Goal: Navigation & Orientation: Find specific page/section

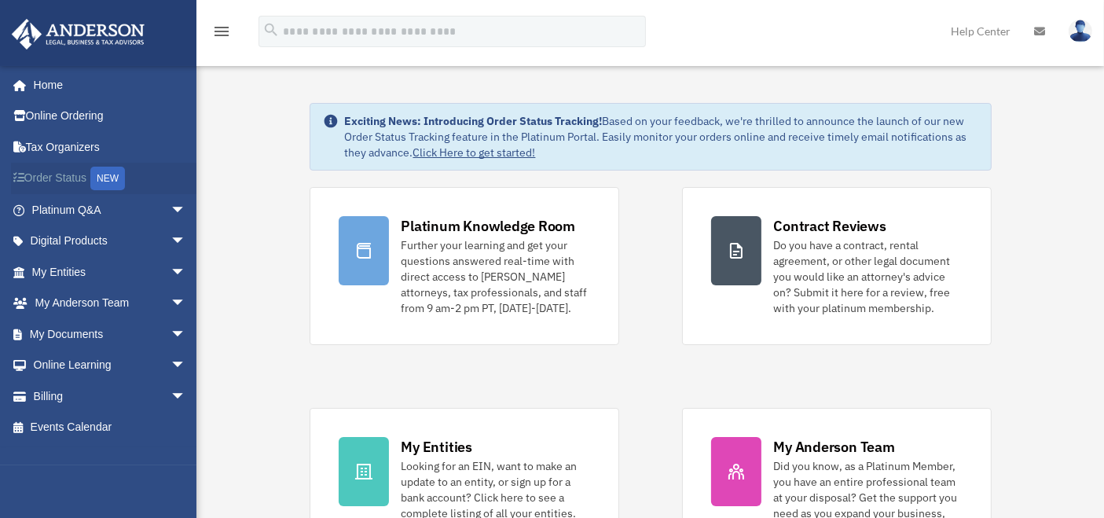
click at [71, 175] on link "Order Status NEW" at bounding box center [110, 179] width 199 height 32
click at [171, 208] on span "arrow_drop_down" at bounding box center [186, 210] width 31 height 32
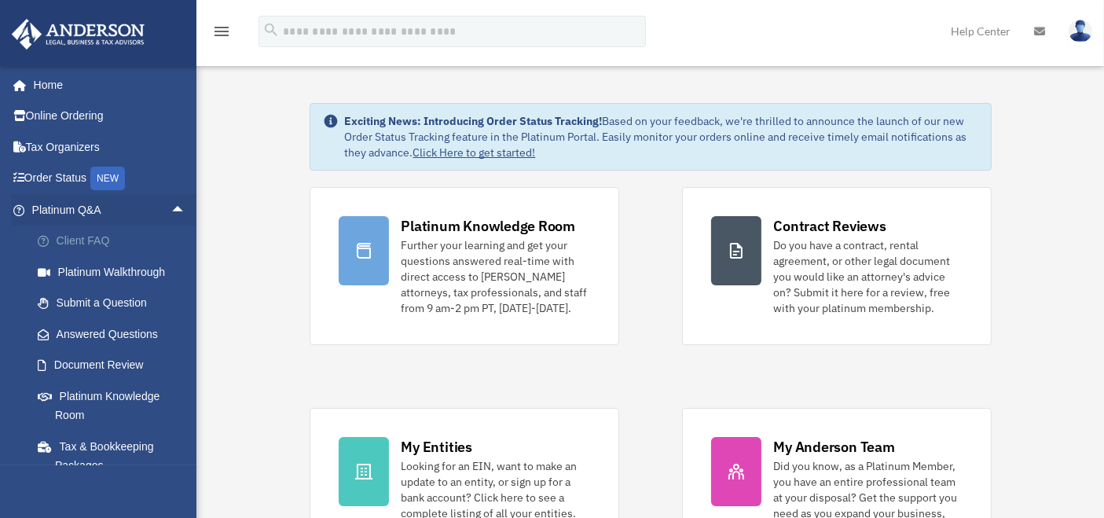
click at [98, 241] on link "Client FAQ" at bounding box center [116, 241] width 188 height 31
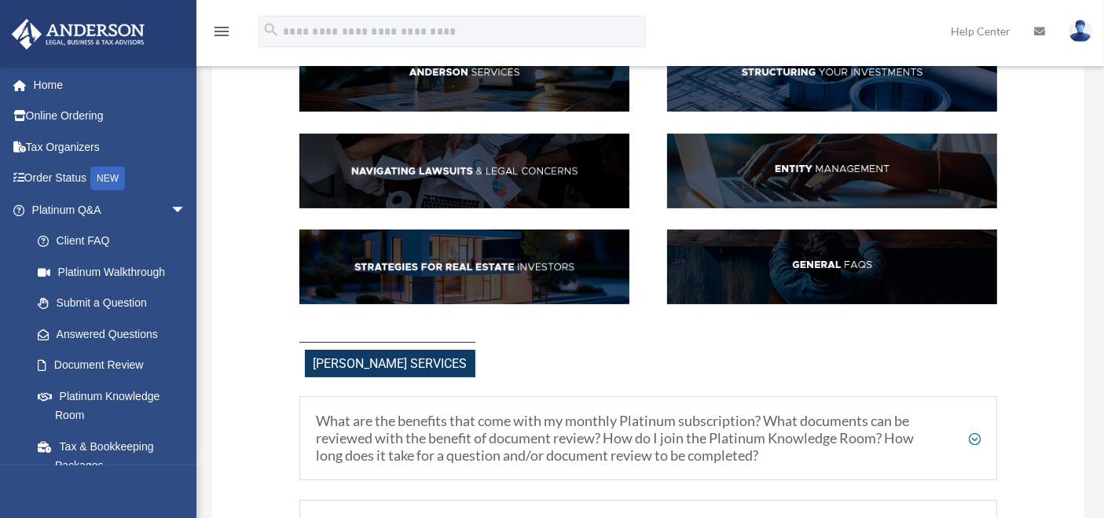
scroll to position [524, 0]
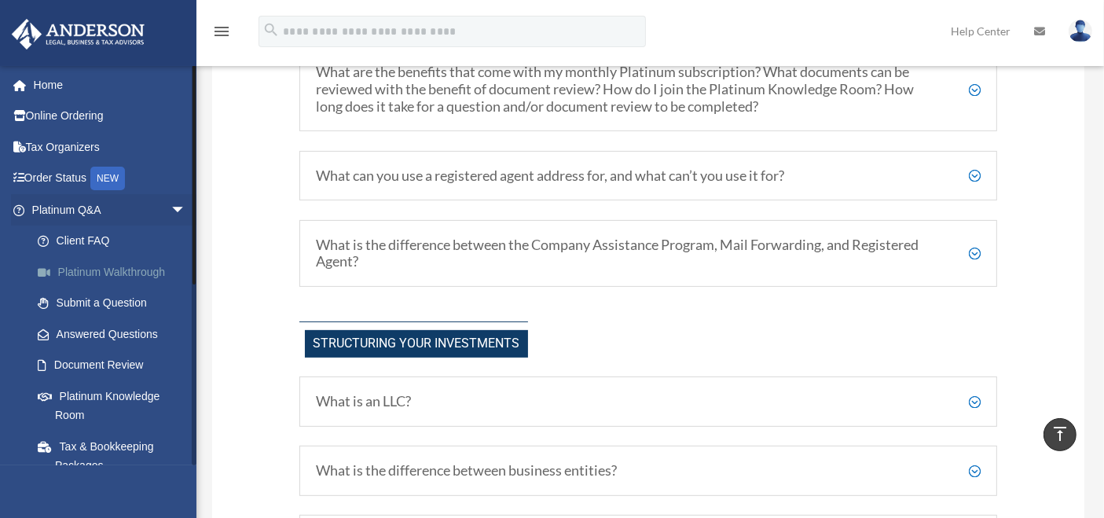
click at [123, 267] on link "Platinum Walkthrough" at bounding box center [116, 271] width 188 height 31
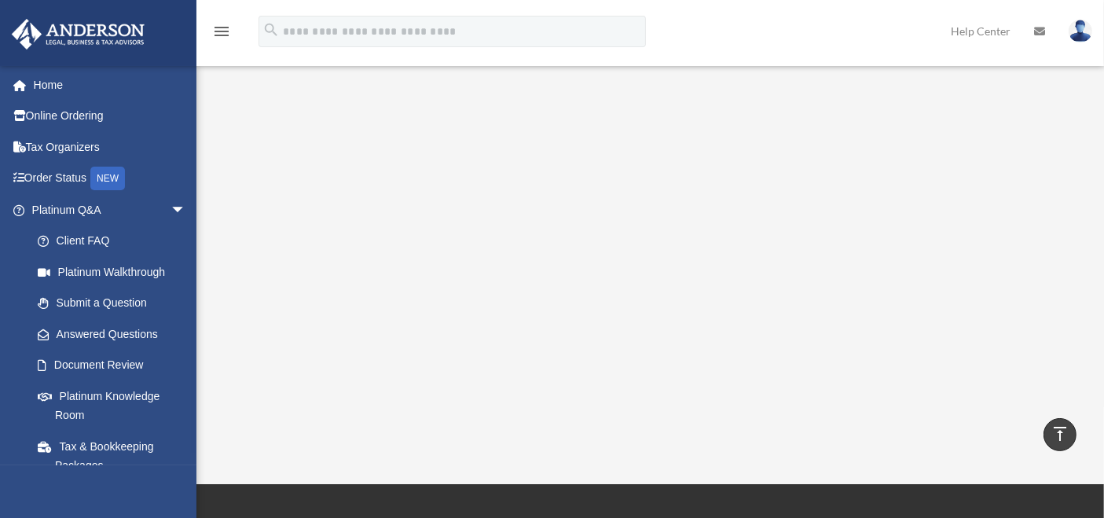
scroll to position [87, 0]
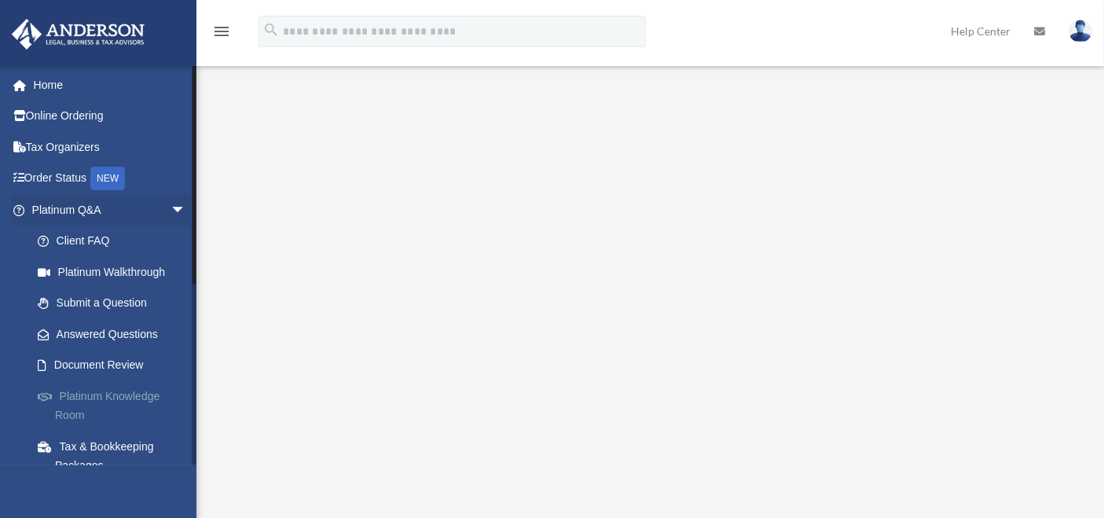
click at [80, 401] on link "Platinum Knowledge Room" at bounding box center [116, 405] width 188 height 50
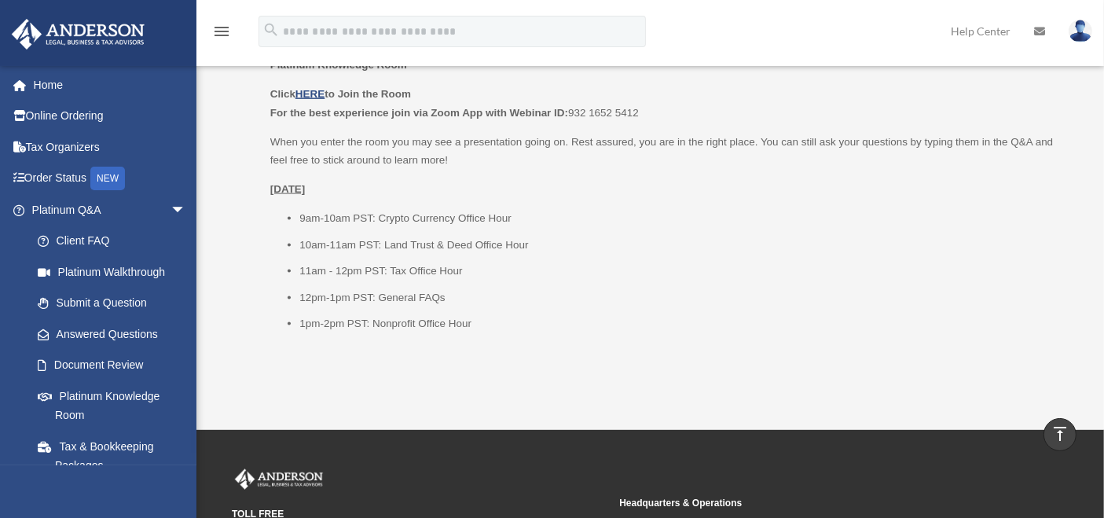
scroll to position [2008, 0]
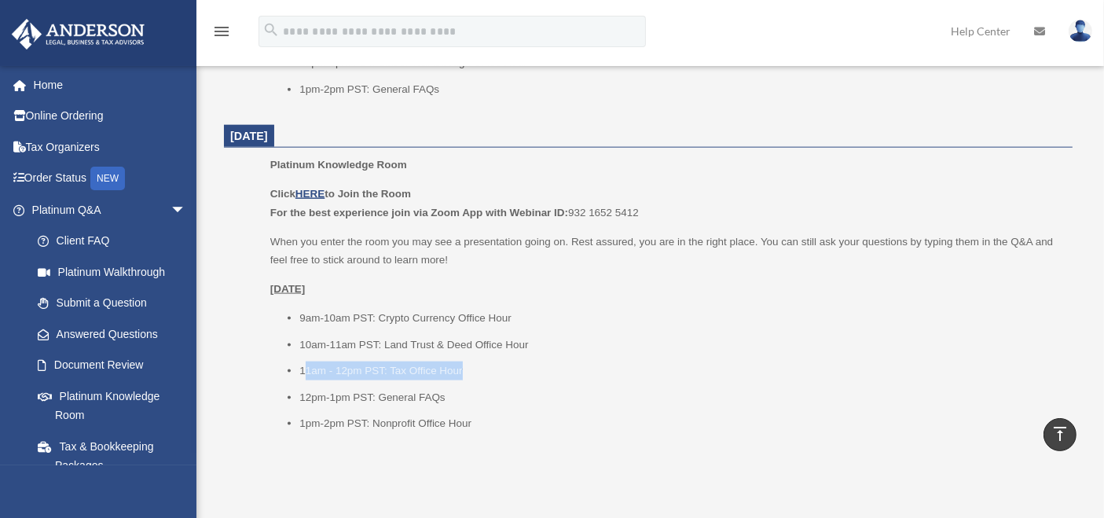
drag, startPoint x: 304, startPoint y: 369, endPoint x: 491, endPoint y: 369, distance: 187.1
click at [491, 369] on li "11am - 12pm PST: Tax Office Hour" at bounding box center [680, 371] width 762 height 19
click at [585, 369] on li "11am - 12pm PST: Tax Office Hour" at bounding box center [680, 371] width 762 height 19
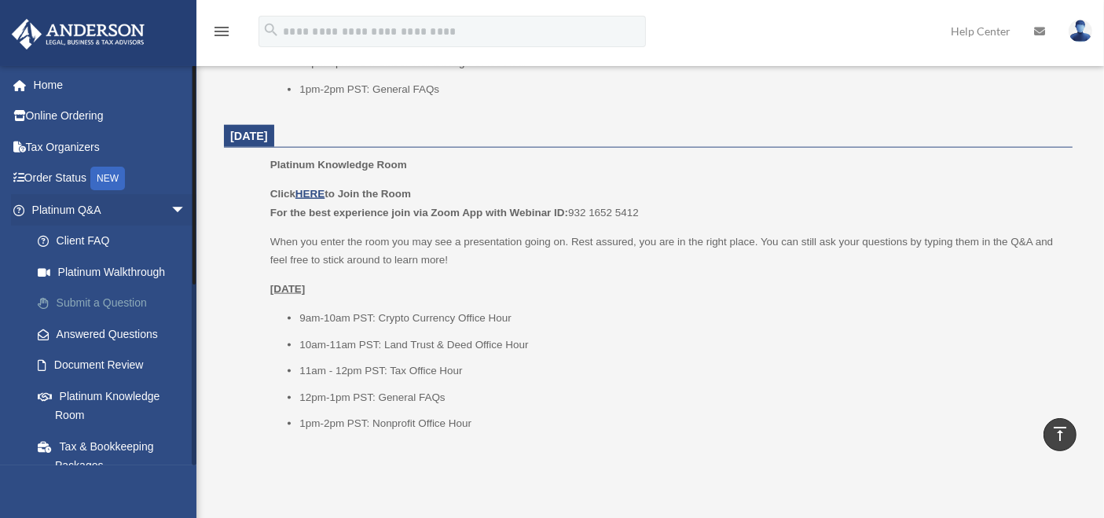
click at [127, 294] on link "Submit a Question" at bounding box center [116, 303] width 188 height 31
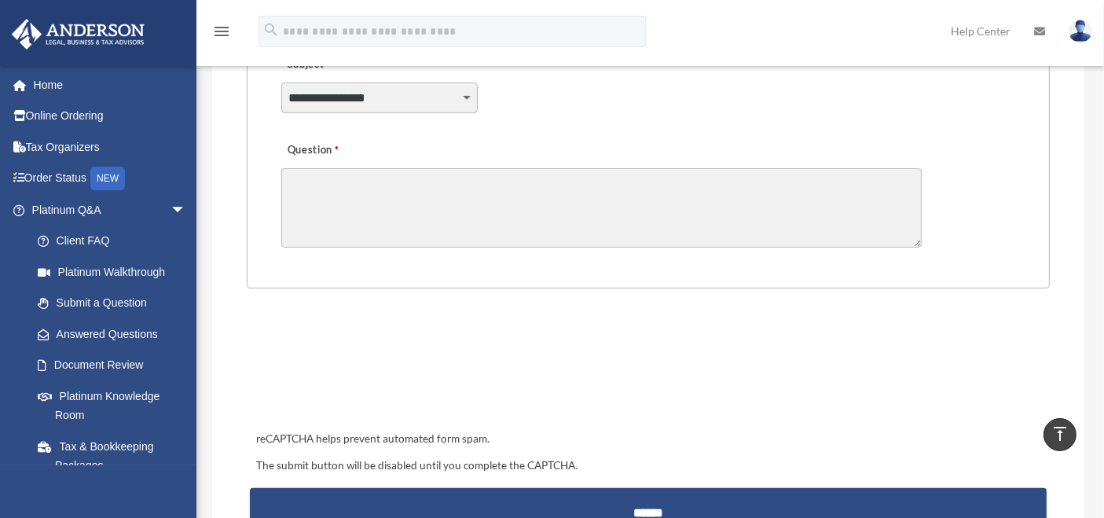
scroll to position [262, 0]
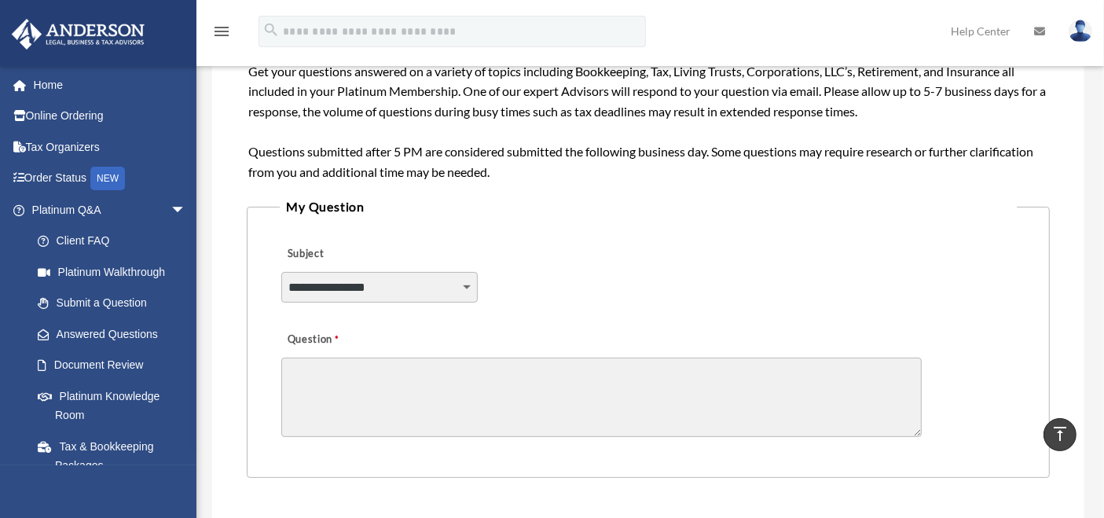
click at [432, 292] on select "**********" at bounding box center [379, 287] width 196 height 30
click at [591, 216] on fieldset "**********" at bounding box center [648, 337] width 803 height 282
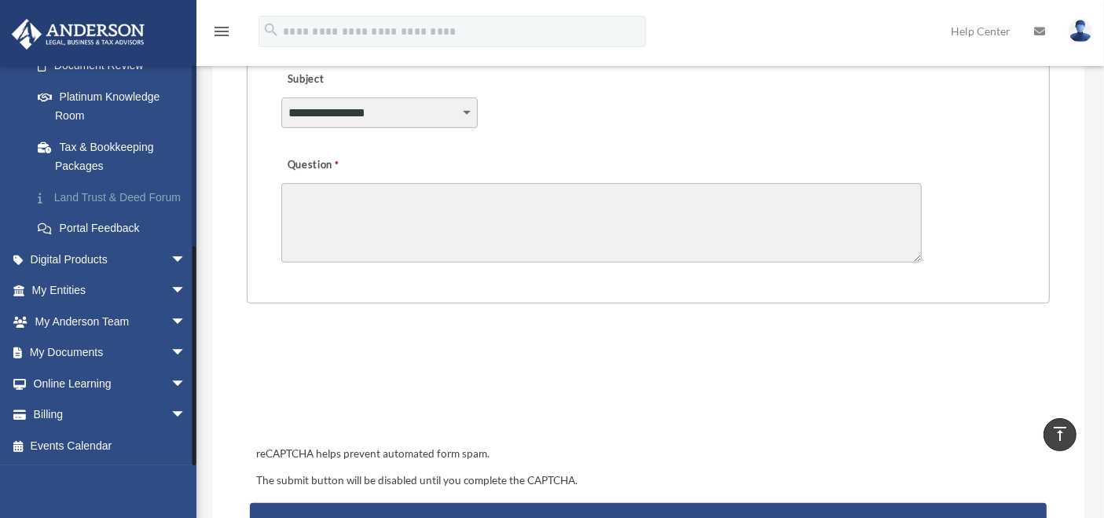
scroll to position [524, 0]
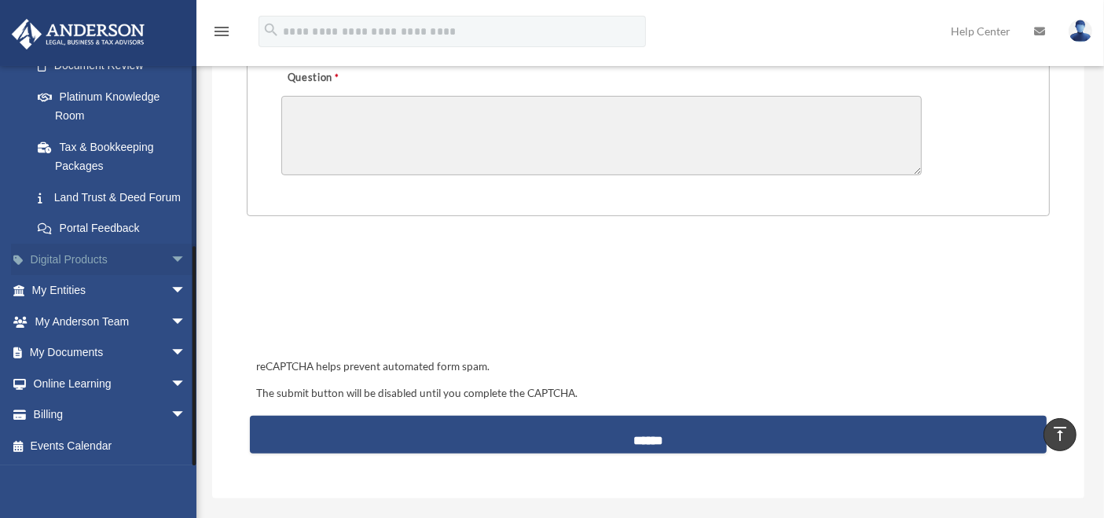
click at [171, 261] on span "arrow_drop_down" at bounding box center [186, 260] width 31 height 32
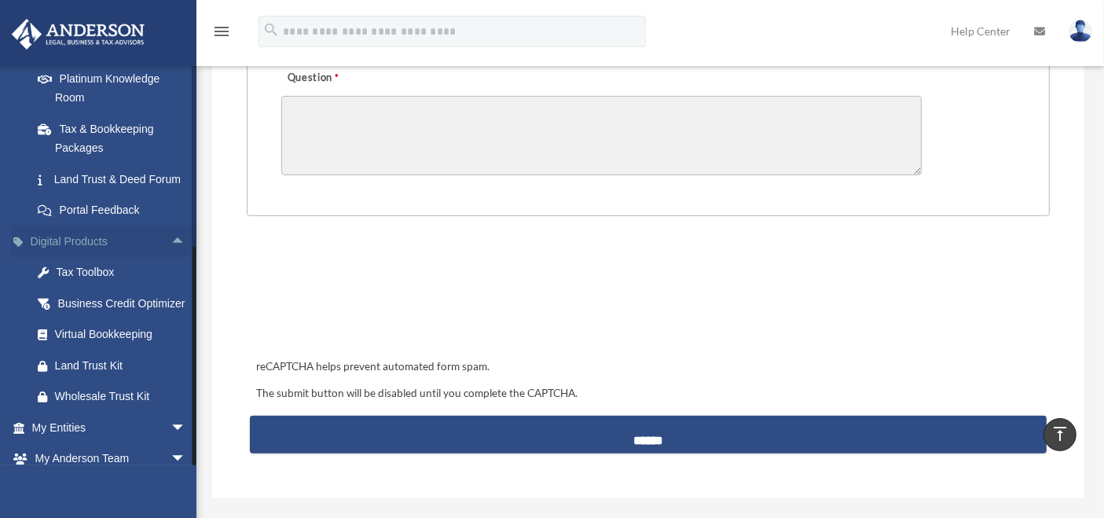
click at [171, 256] on span "arrow_drop_up" at bounding box center [186, 242] width 31 height 32
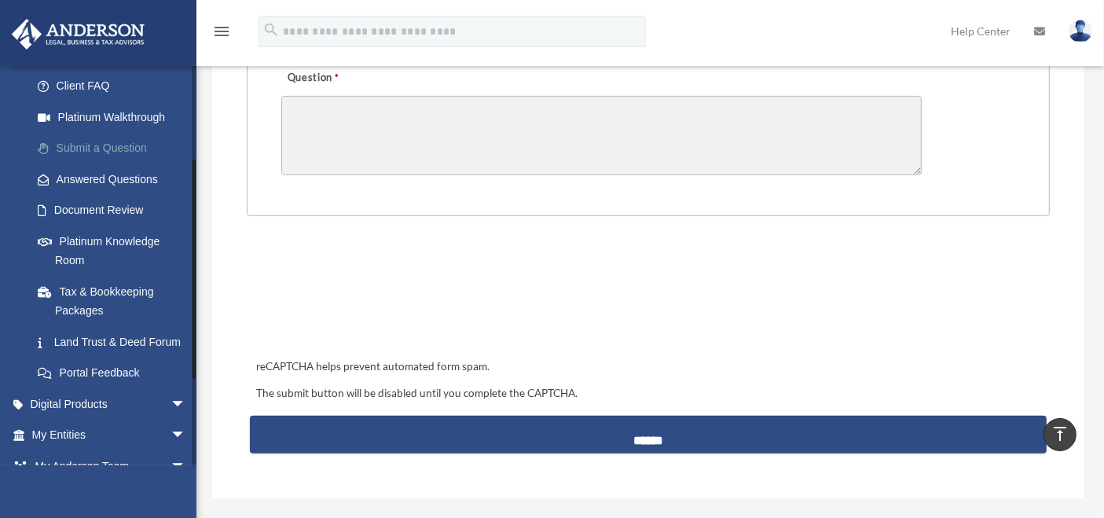
scroll to position [175, 0]
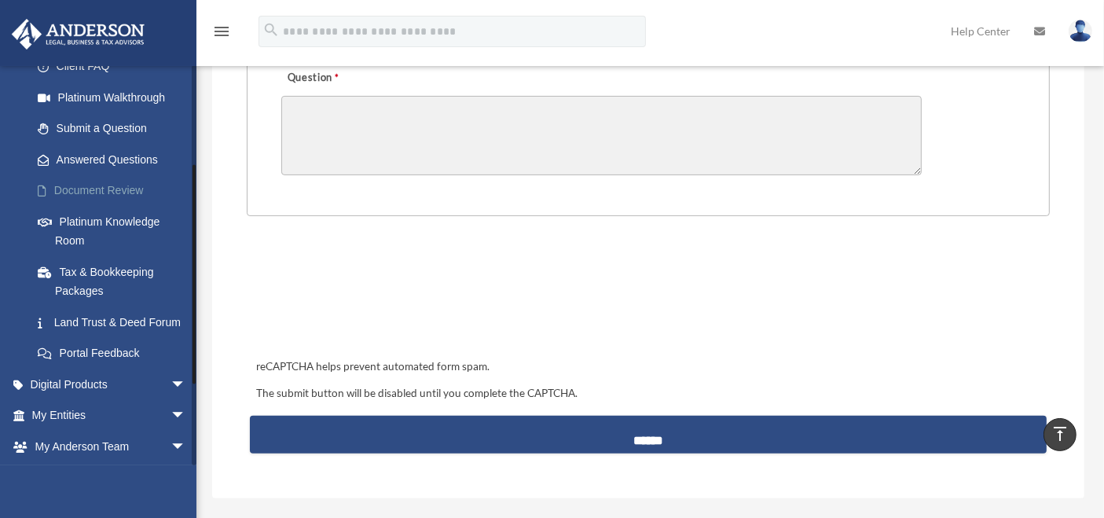
click at [104, 194] on link "Document Review" at bounding box center [116, 190] width 188 height 31
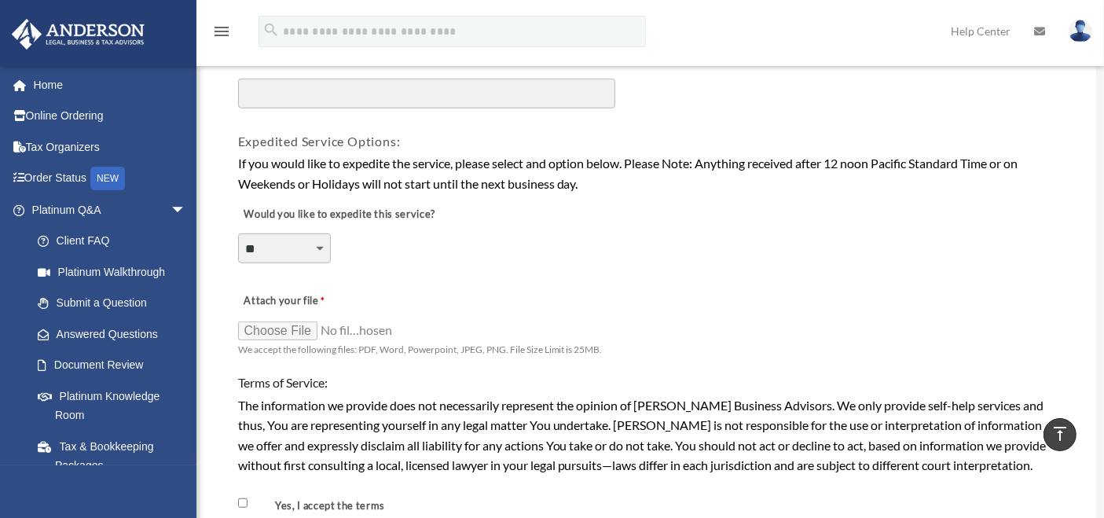
scroll to position [1174, 0]
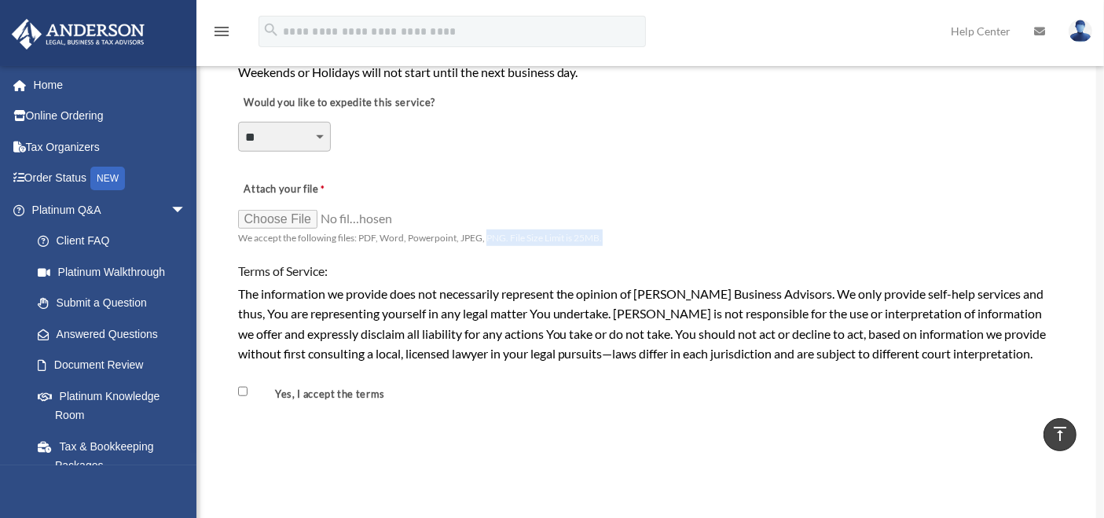
drag, startPoint x: 485, startPoint y: 226, endPoint x: 620, endPoint y: 226, distance: 135.2
click at [620, 226] on div "Attach your file We accept the following files: PDF, Word, Powerpoint, JPEG, PN…" at bounding box center [649, 209] width 825 height 80
click at [635, 263] on h4 "Terms of Service:" at bounding box center [648, 271] width 821 height 17
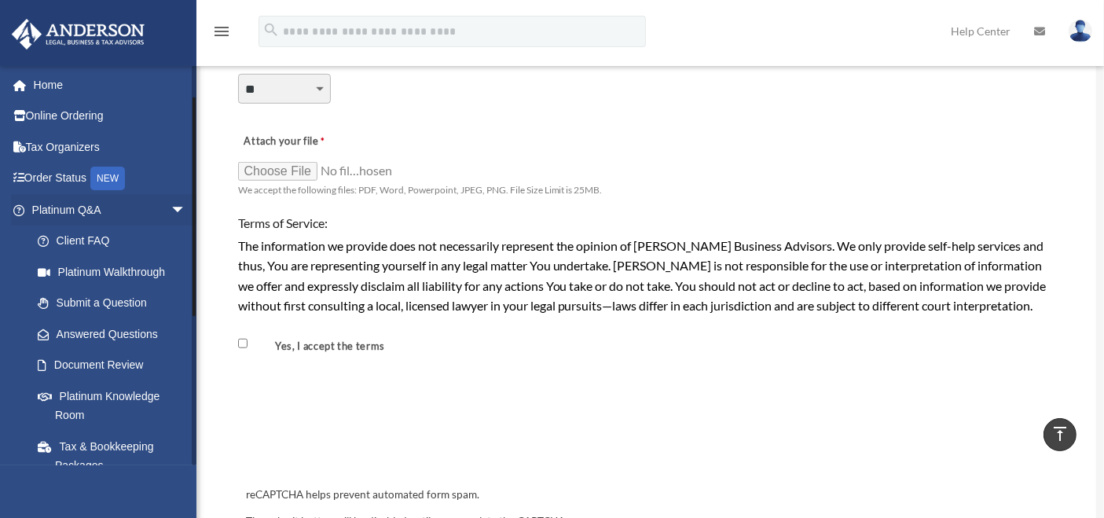
scroll to position [318, 0]
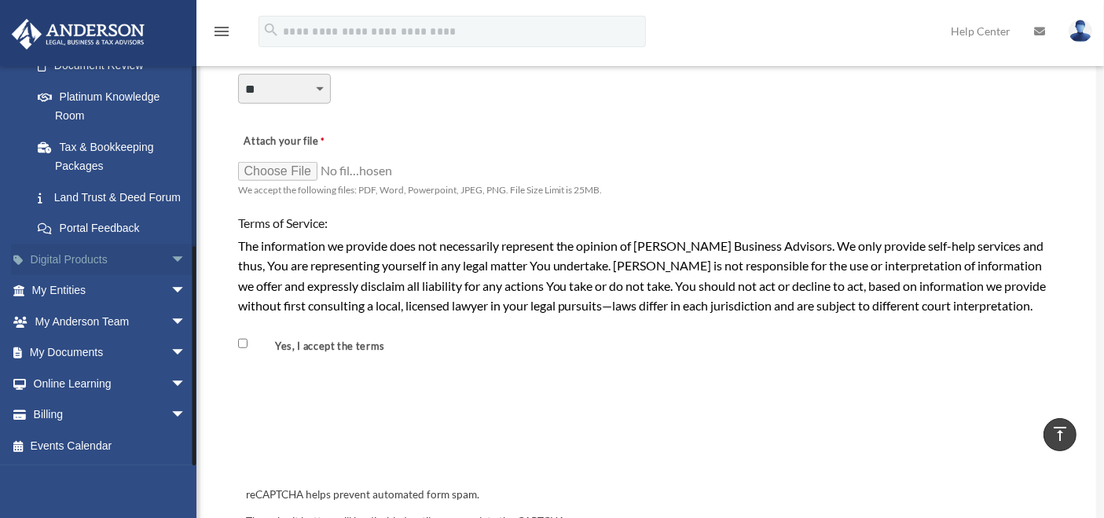
click at [172, 259] on span "arrow_drop_down" at bounding box center [186, 260] width 31 height 32
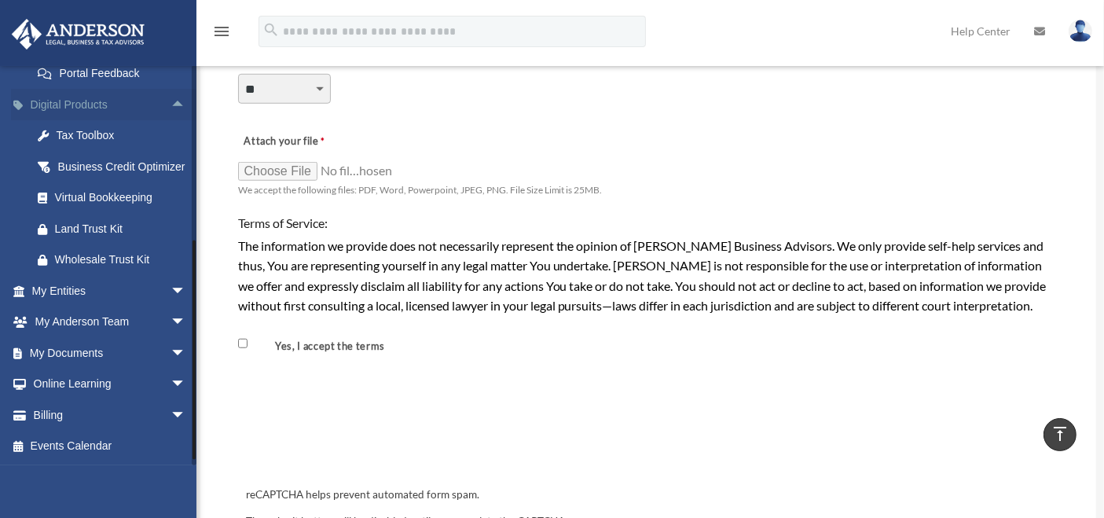
scroll to position [405, 0]
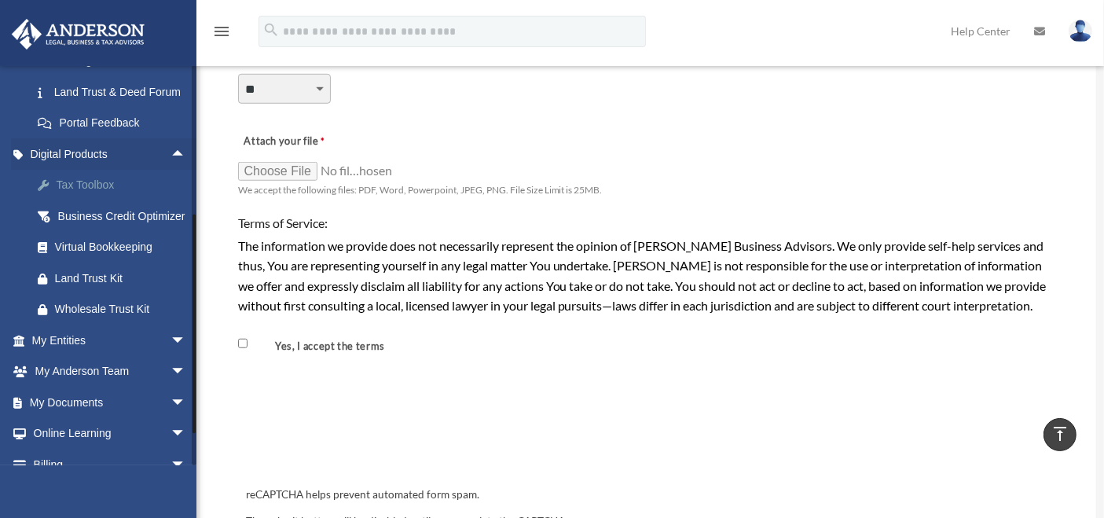
click at [107, 195] on div "Tax Toolbox" at bounding box center [122, 185] width 135 height 20
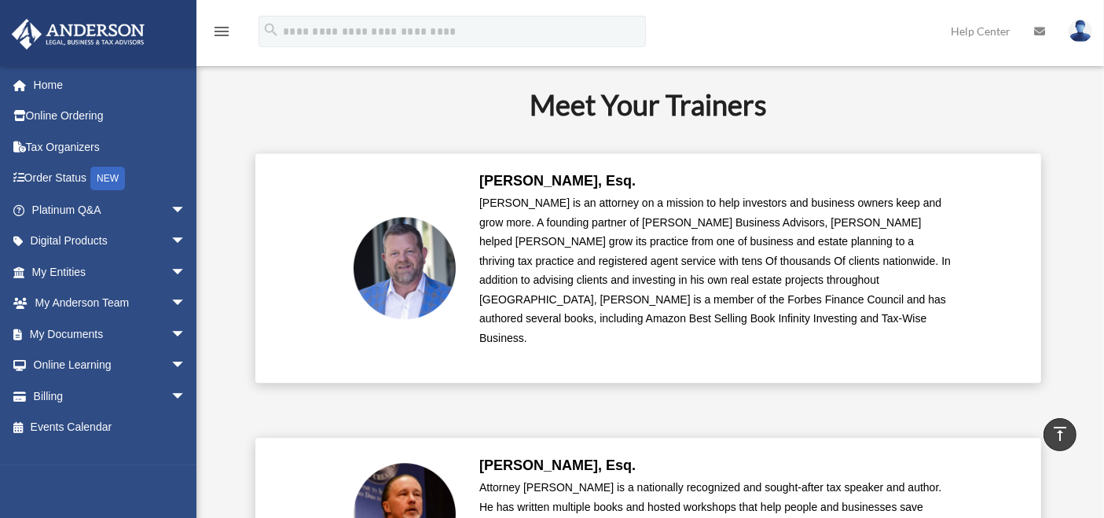
scroll to position [3566, 0]
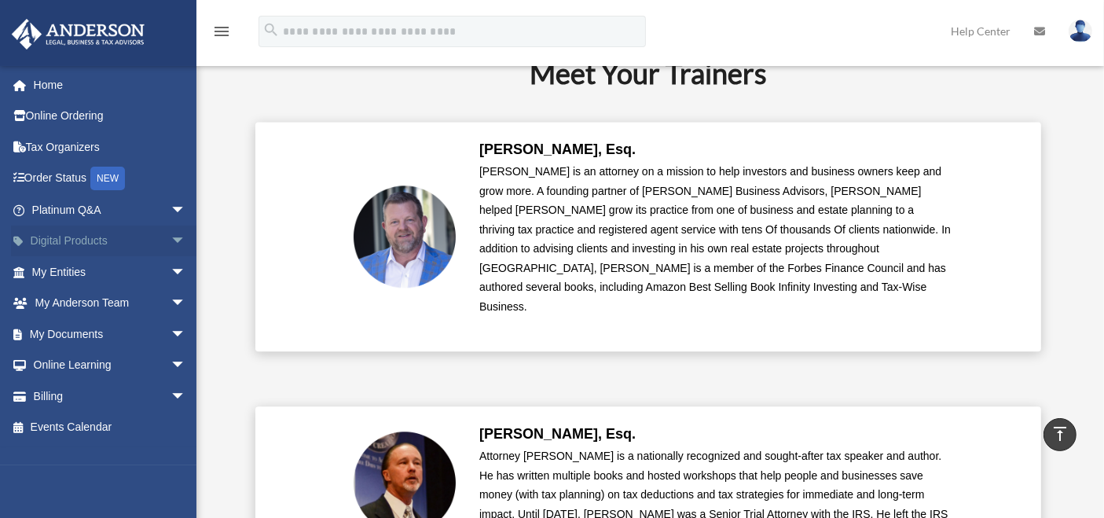
click at [171, 255] on span "arrow_drop_down" at bounding box center [186, 242] width 31 height 32
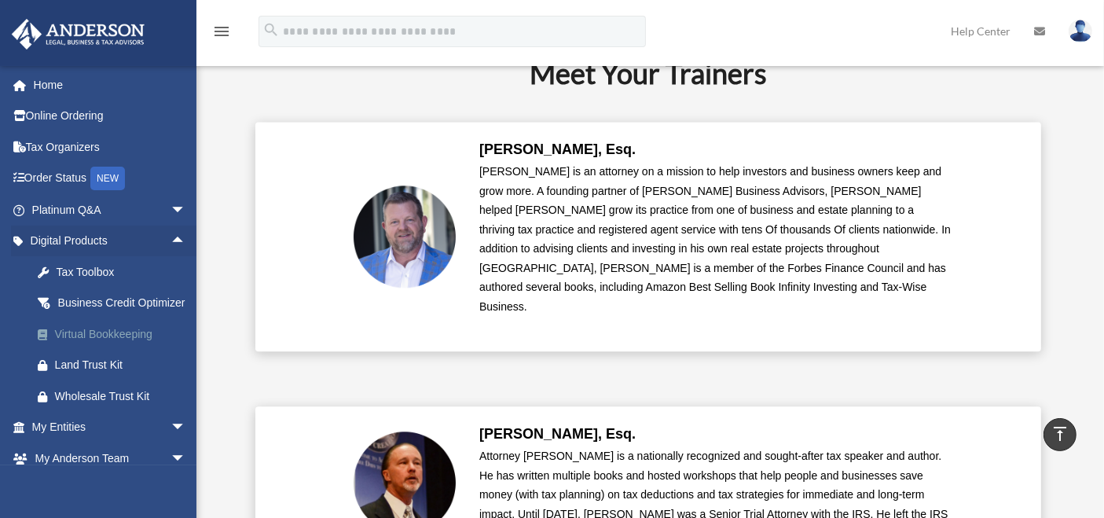
click at [133, 344] on div "Virtual Bookkeeping" at bounding box center [122, 335] width 135 height 20
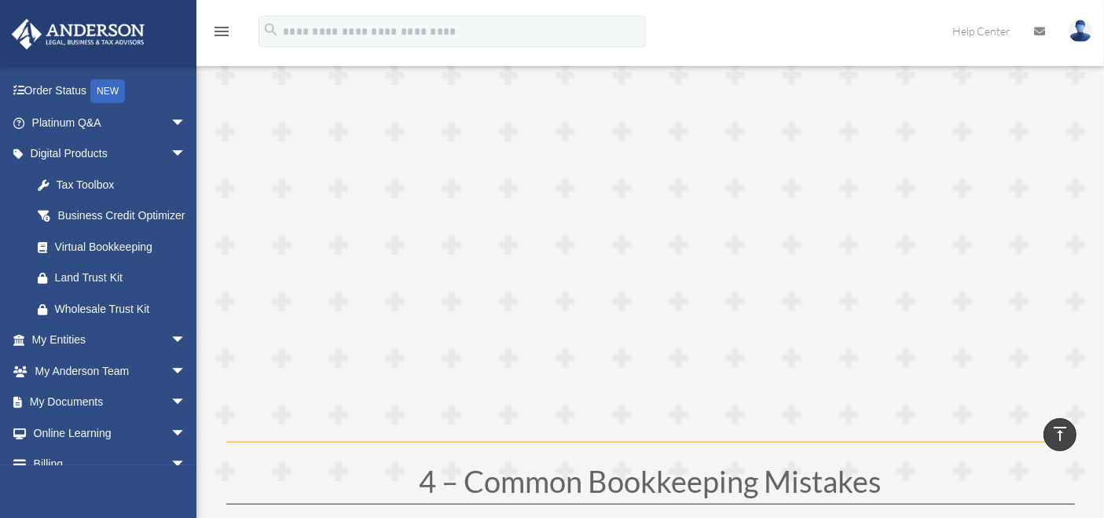
scroll to position [1572, 0]
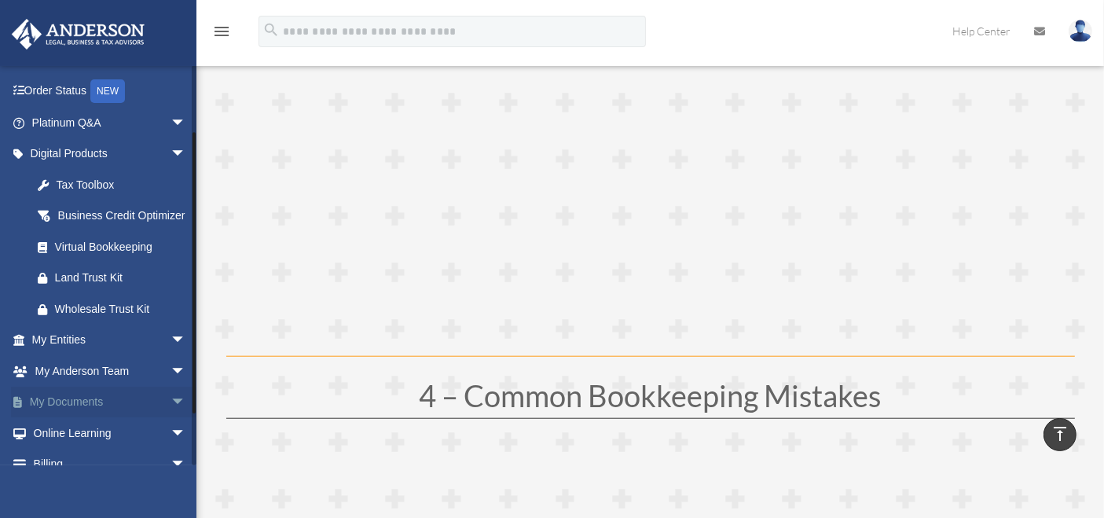
click at [171, 412] on span "arrow_drop_down" at bounding box center [186, 403] width 31 height 32
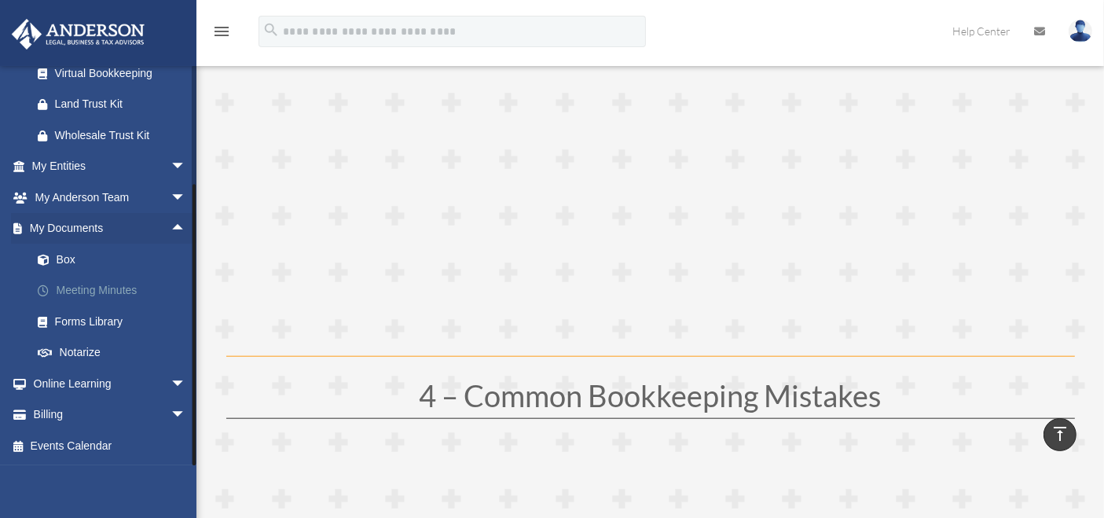
scroll to position [279, 0]
click at [56, 252] on link "Box" at bounding box center [116, 259] width 188 height 31
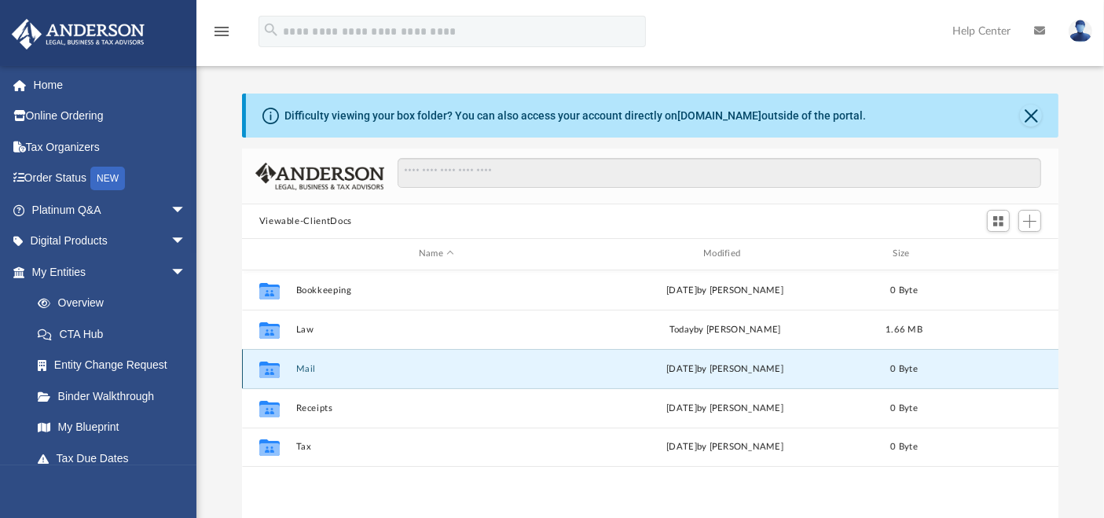
click at [311, 369] on button "Mail" at bounding box center [436, 369] width 281 height 10
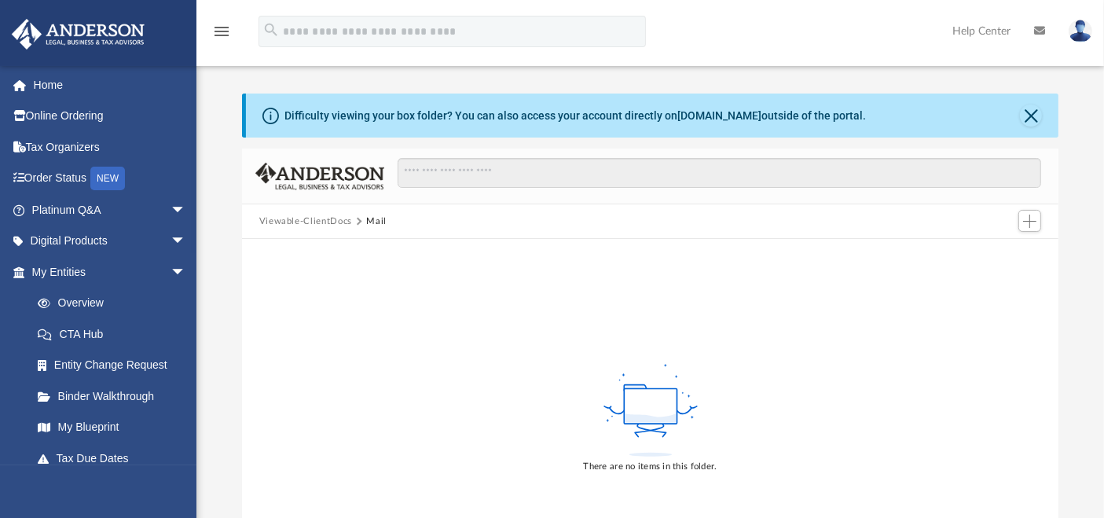
click at [316, 225] on button "Viewable-ClientDocs" at bounding box center [305, 222] width 93 height 14
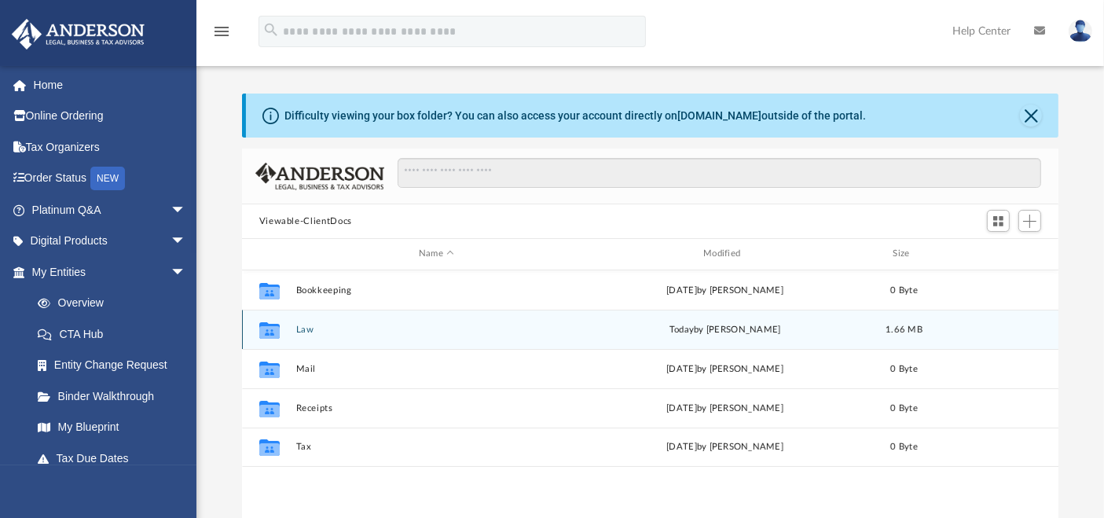
scroll to position [87, 0]
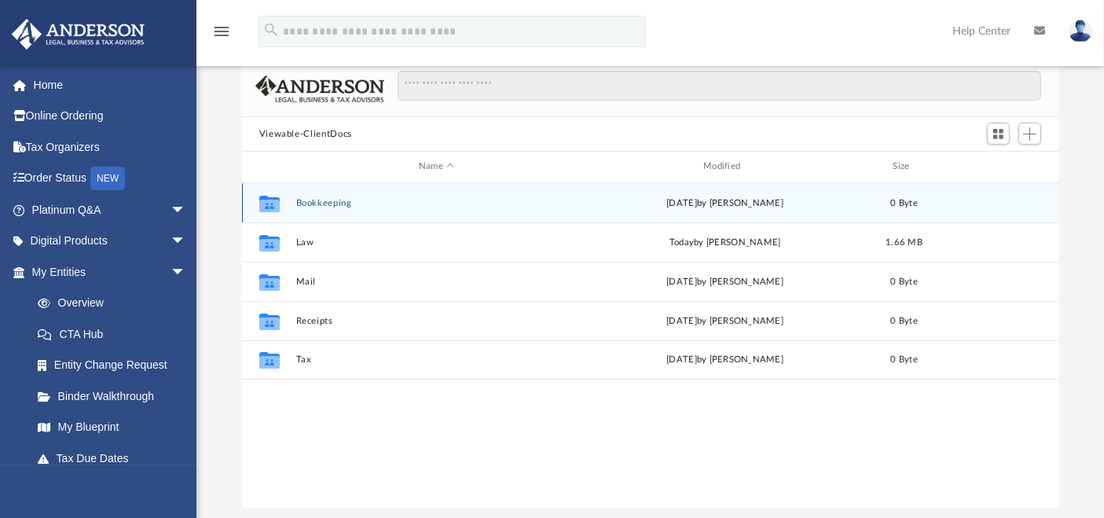
click at [318, 202] on button "Bookkeeping" at bounding box center [436, 203] width 281 height 10
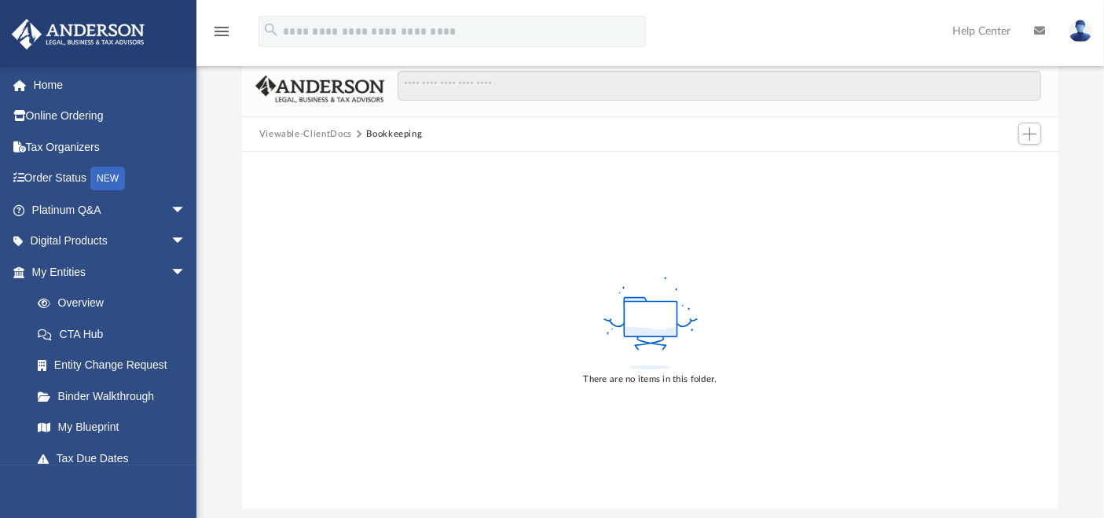
click at [329, 118] on div "Viewable-ClientDocs Bookkeeping" at bounding box center [651, 134] width 818 height 35
click at [325, 127] on button "Viewable-ClientDocs" at bounding box center [305, 134] width 93 height 14
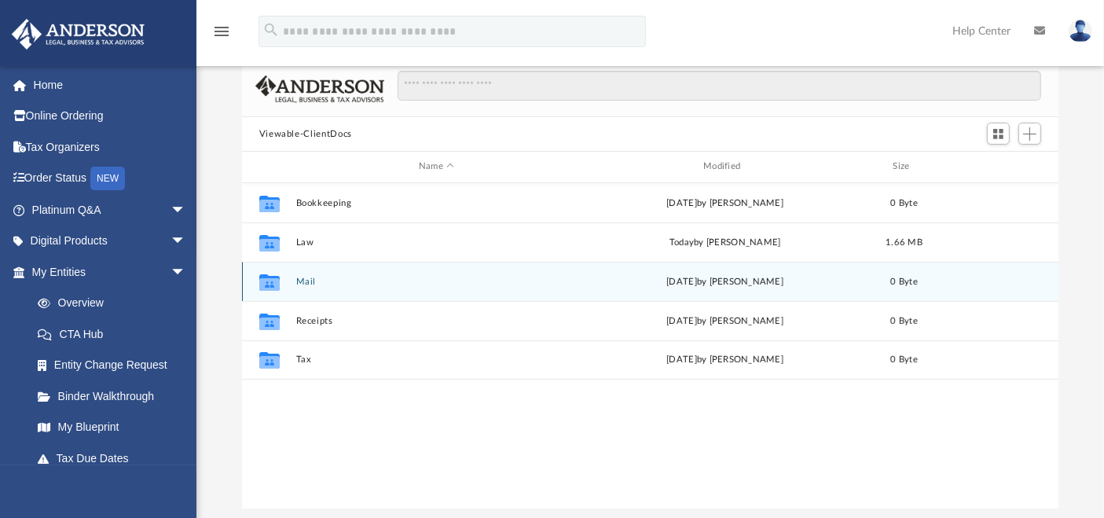
scroll to position [344, 803]
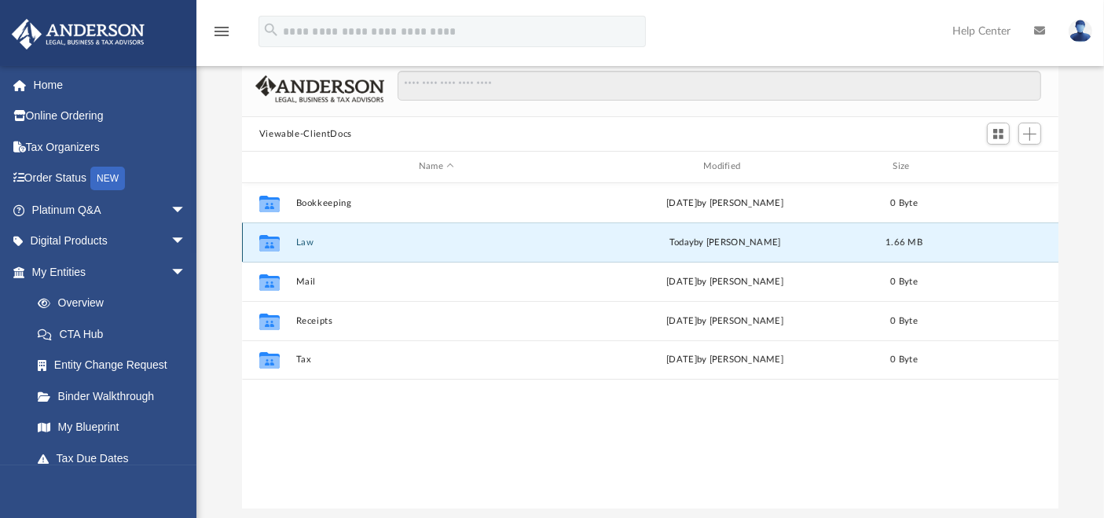
click at [310, 245] on button "Law" at bounding box center [436, 242] width 281 height 10
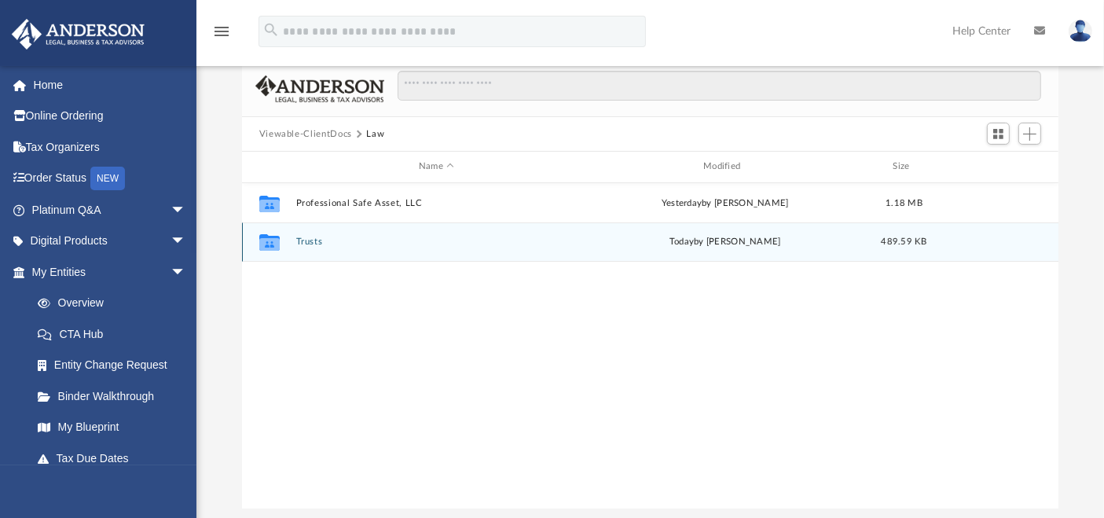
click at [307, 241] on button "Trusts" at bounding box center [436, 242] width 281 height 10
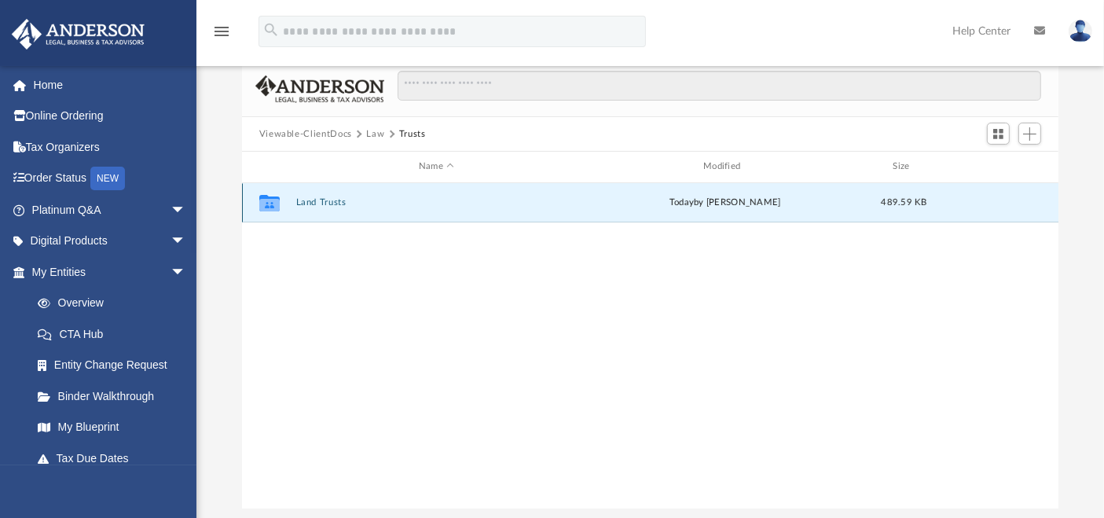
click at [316, 199] on button "Land Trusts" at bounding box center [436, 202] width 281 height 10
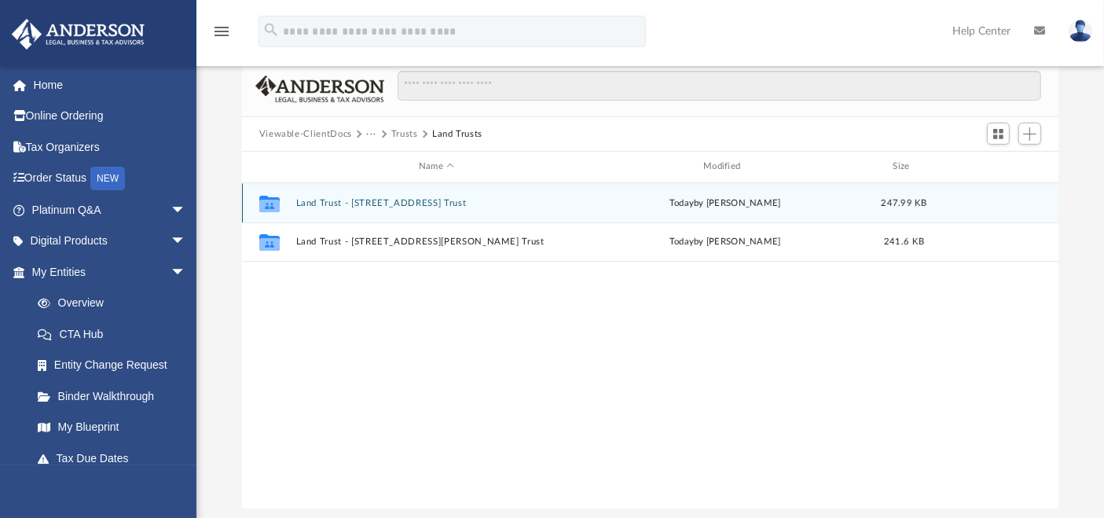
click at [371, 197] on div "Collaborated Folder Land Trust - [STREET_ADDRESS] Trust [DATE] by [PERSON_NAME]…" at bounding box center [651, 202] width 818 height 39
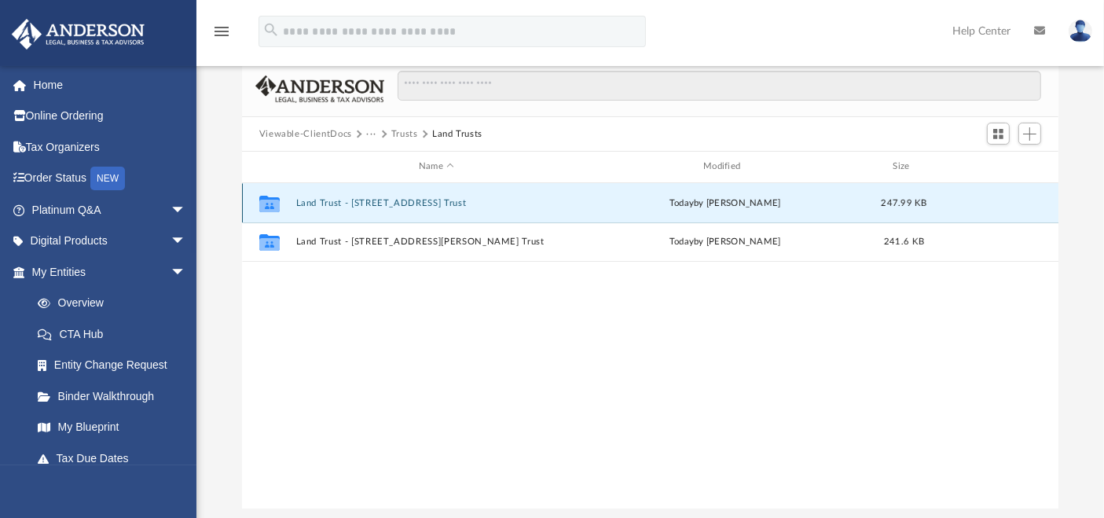
click at [371, 198] on button "Land Trust - [STREET_ADDRESS] Trust" at bounding box center [436, 203] width 281 height 10
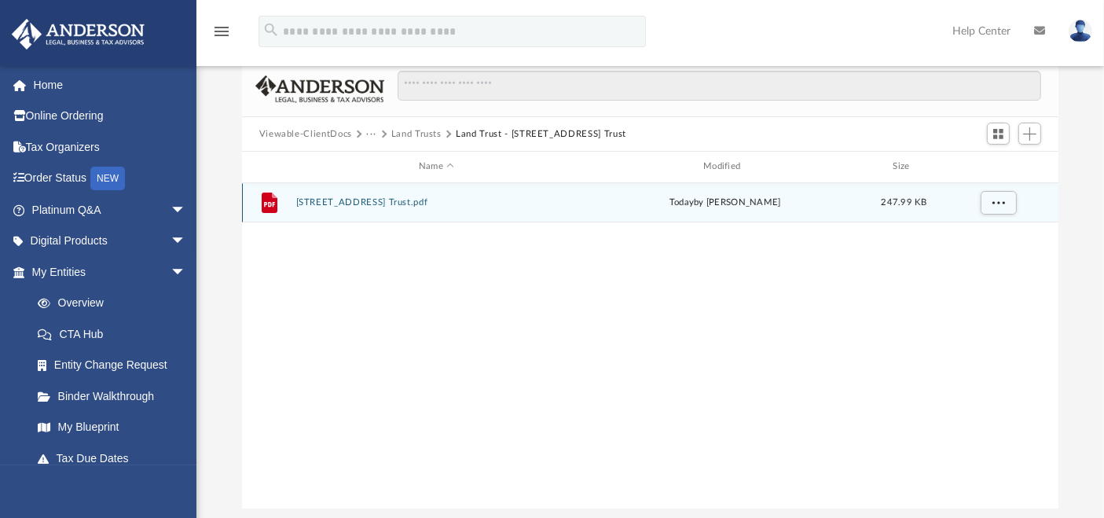
click at [399, 203] on button "10861 62nd Avenue Trust.pdf" at bounding box center [436, 202] width 281 height 10
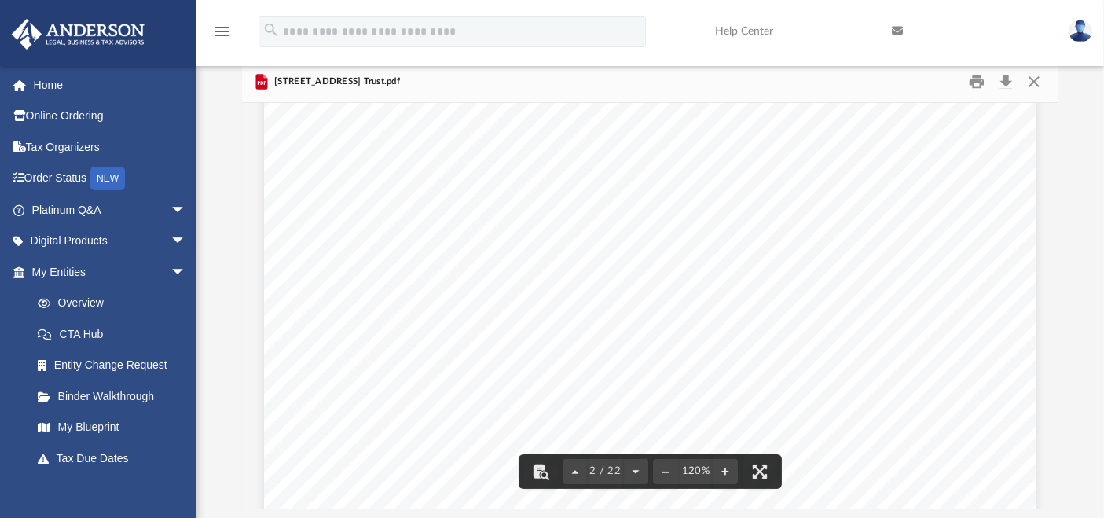
scroll to position [1320, 0]
drag, startPoint x: 456, startPoint y: 229, endPoint x: 657, endPoint y: 226, distance: 201.2
click at [657, 226] on div "Dear Abhay, Enclosed, you will find your Land Trust document. Please review it …" at bounding box center [650, 318] width 773 height 1000
click at [620, 274] on span "necessary updates. To avoid any coverage gaps, we" at bounding box center [528, 269] width 311 height 15
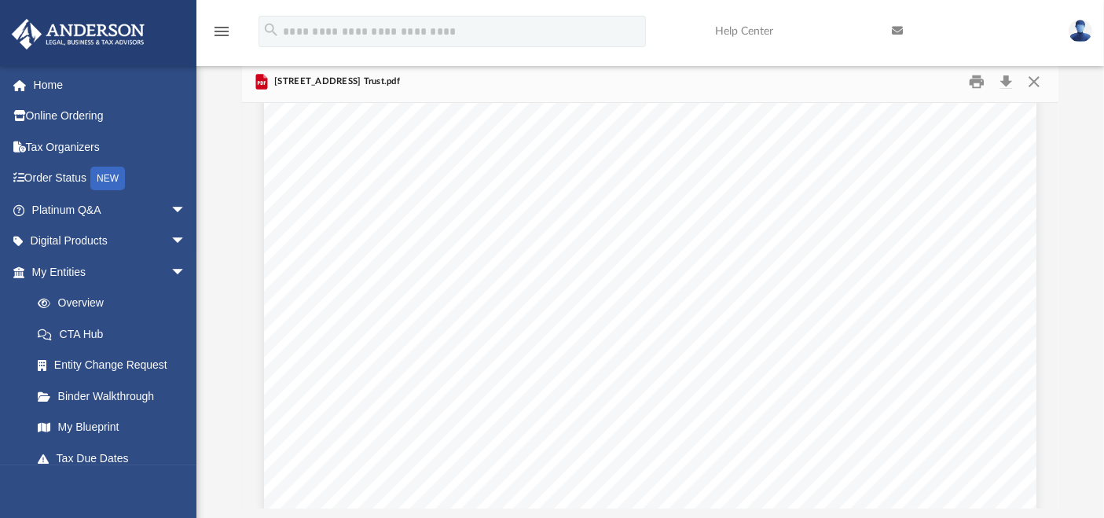
scroll to position [0, 0]
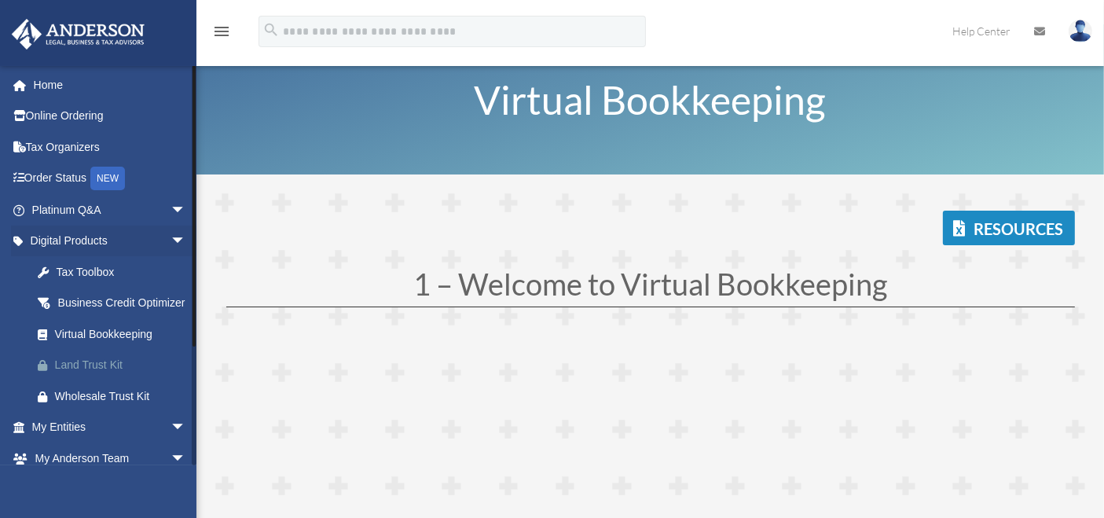
click at [86, 375] on div "Land Trust Kit" at bounding box center [122, 365] width 135 height 20
click at [171, 214] on span "arrow_drop_down" at bounding box center [186, 210] width 31 height 32
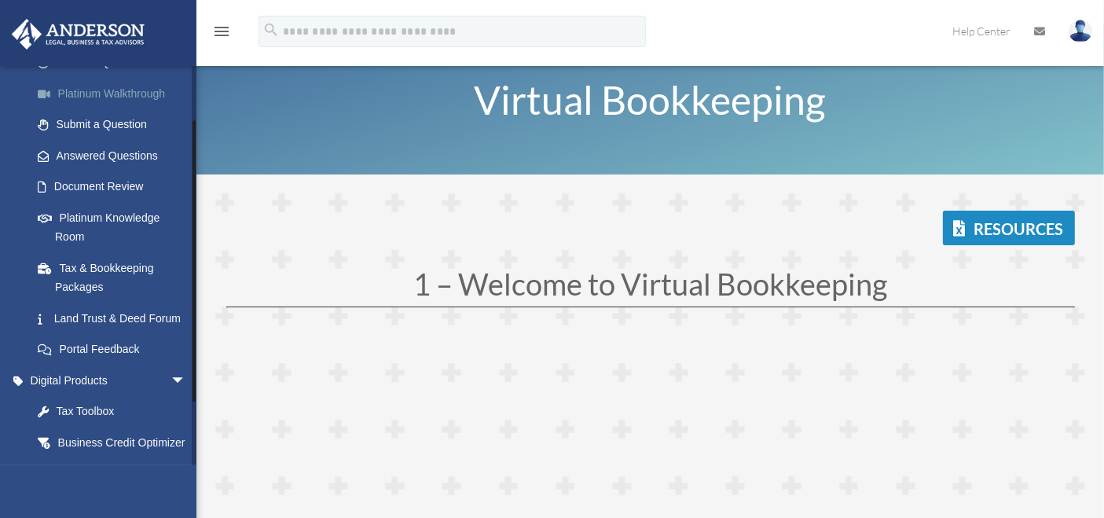
scroll to position [262, 0]
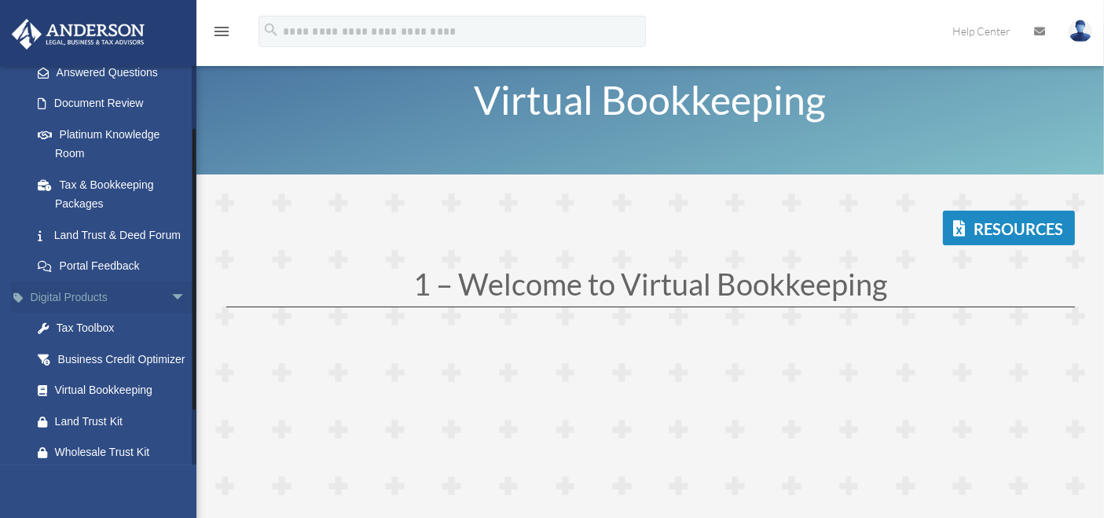
click at [171, 313] on span "arrow_drop_down" at bounding box center [186, 297] width 31 height 32
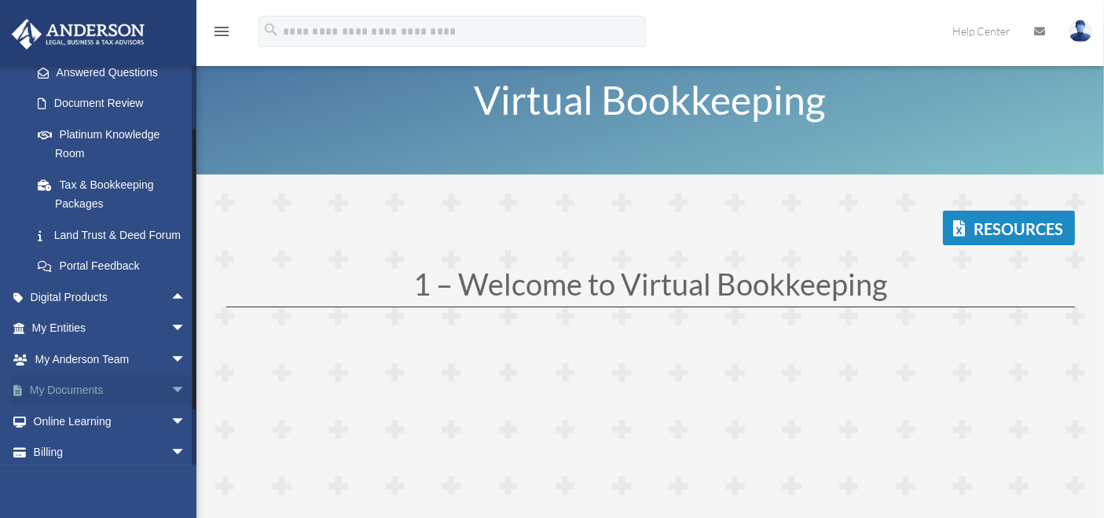
click at [171, 405] on span "arrow_drop_down" at bounding box center [186, 391] width 31 height 32
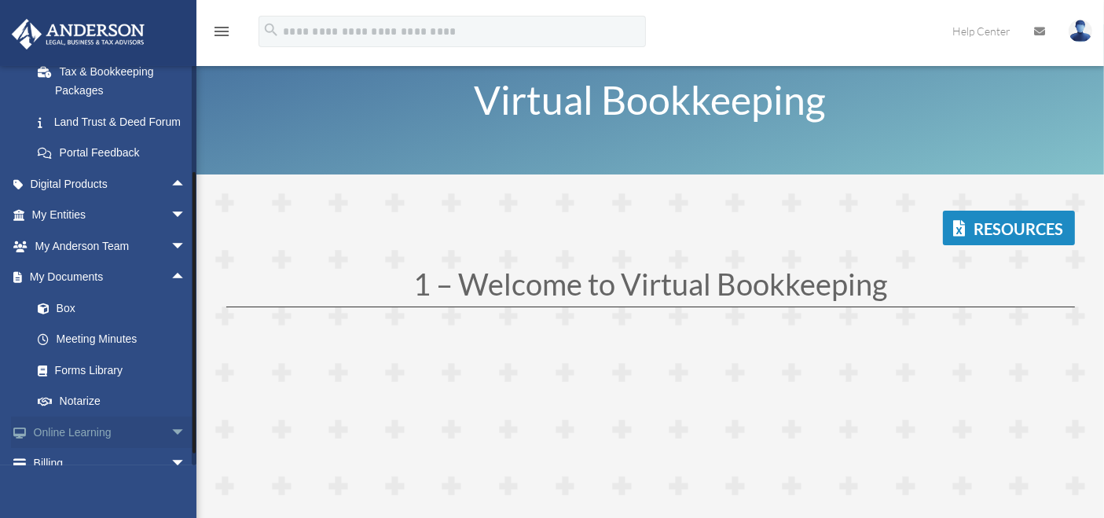
scroll to position [442, 0]
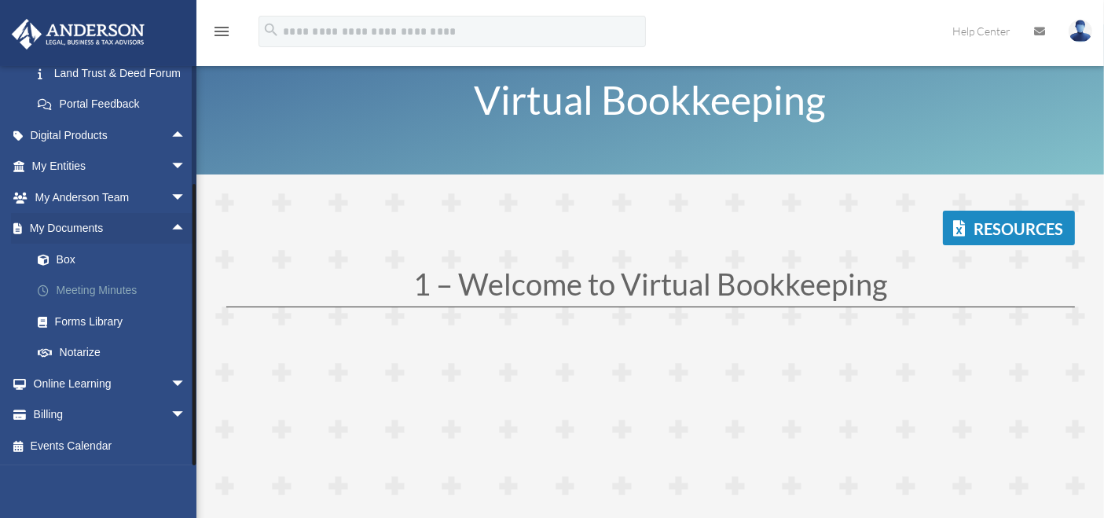
click at [110, 295] on link "Meeting Minutes" at bounding box center [116, 290] width 188 height 31
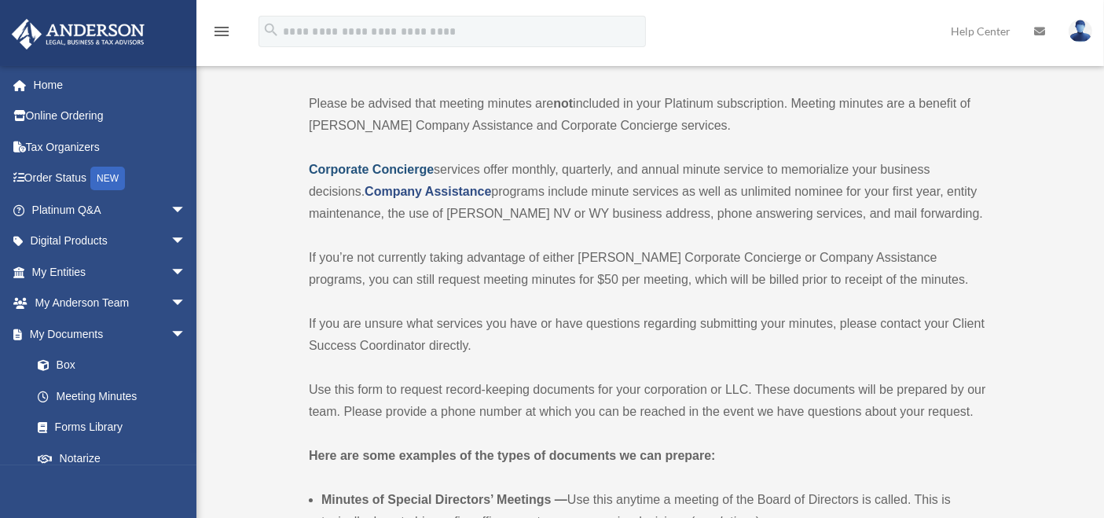
scroll to position [175, 0]
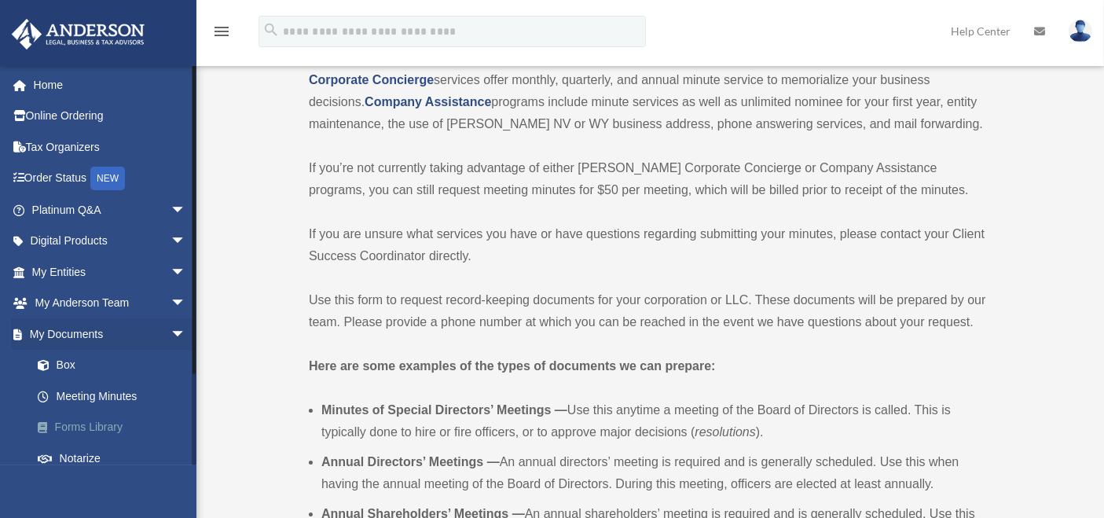
click at [94, 423] on link "Forms Library" at bounding box center [116, 427] width 188 height 31
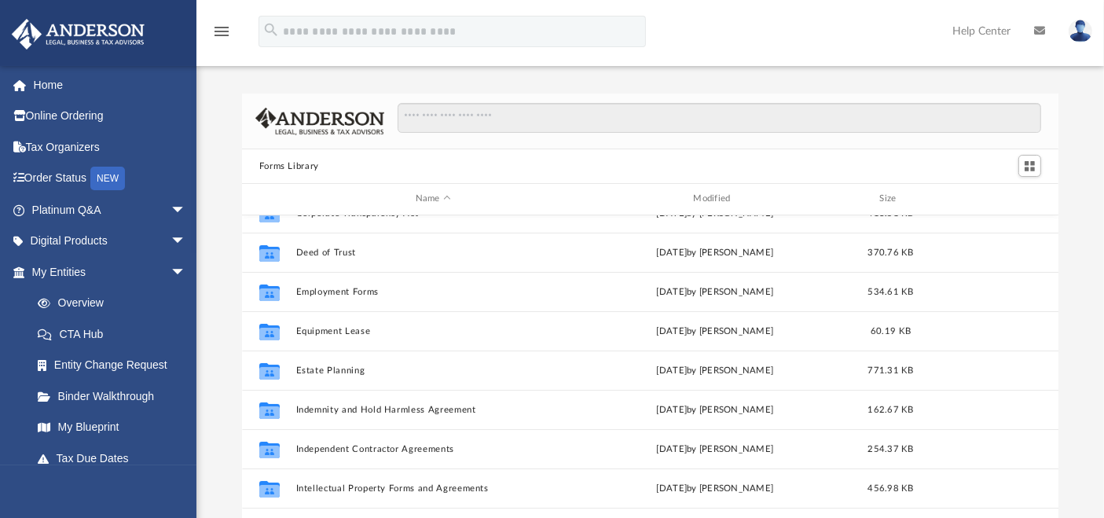
scroll to position [349, 0]
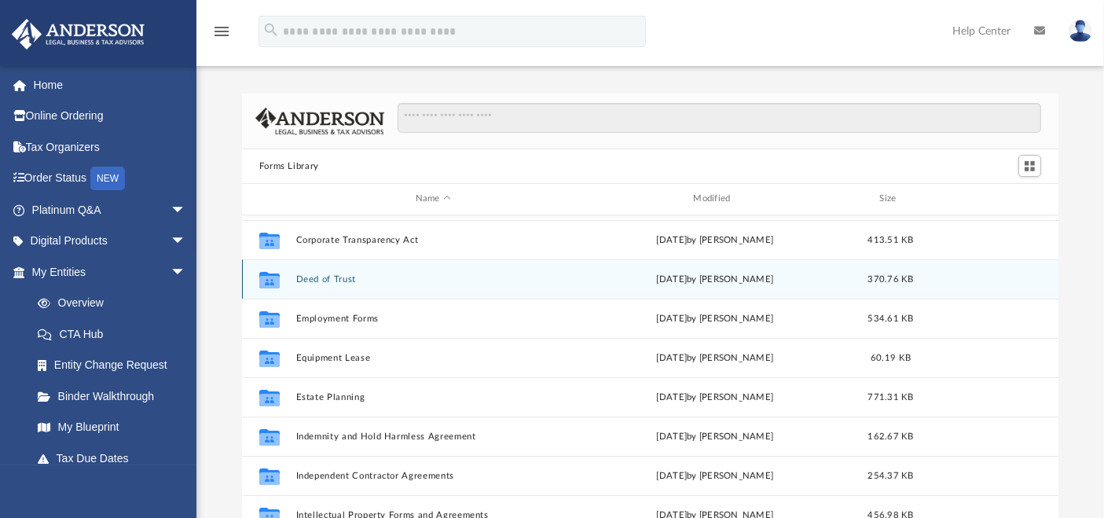
click at [340, 277] on button "Deed of Trust" at bounding box center [433, 279] width 275 height 10
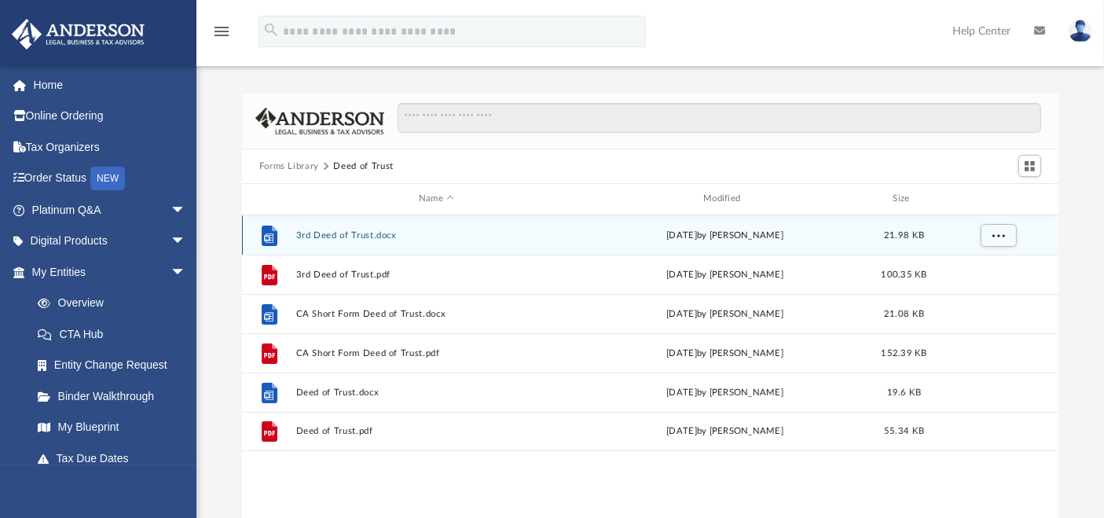
scroll to position [0, 0]
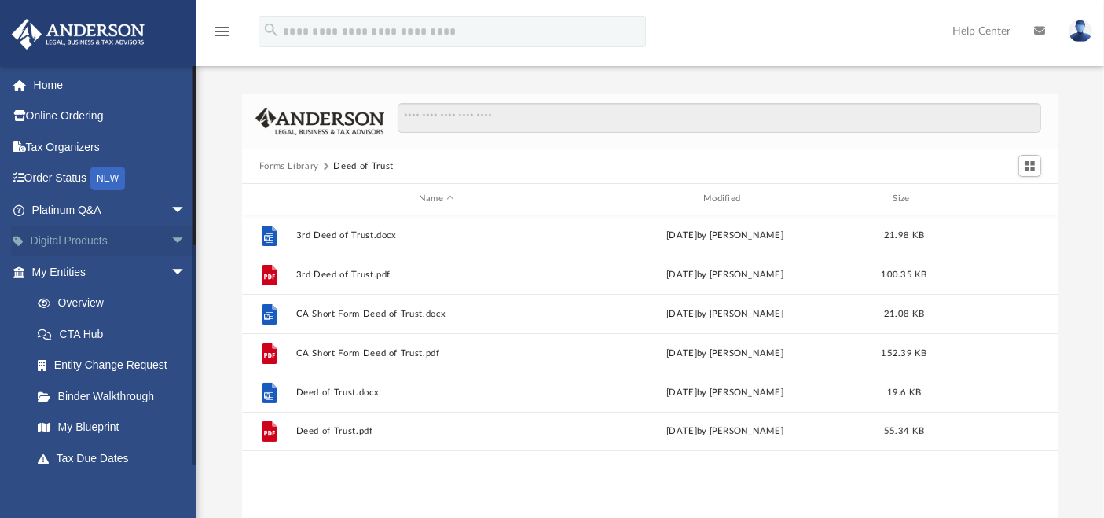
click at [171, 239] on span "arrow_drop_down" at bounding box center [186, 242] width 31 height 32
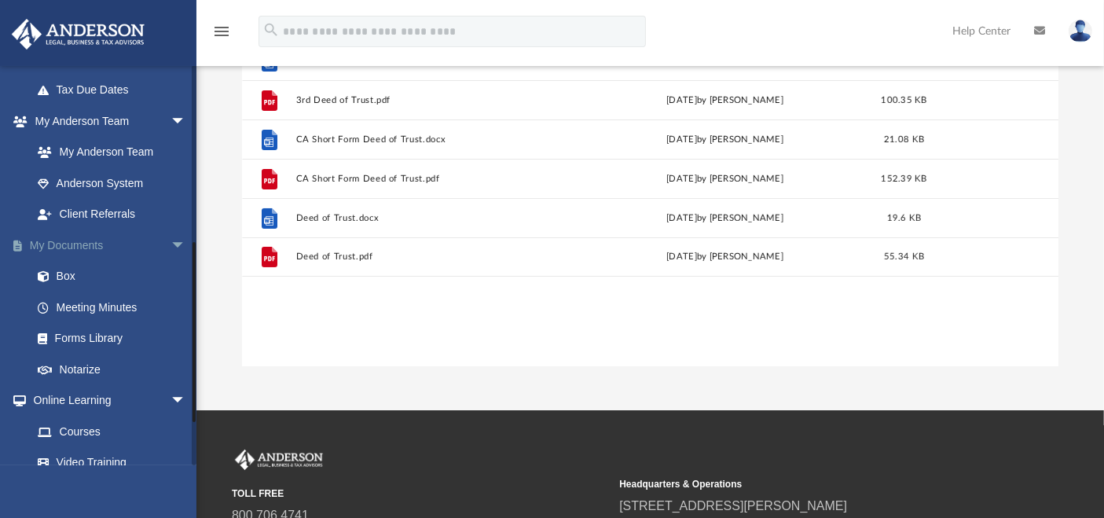
scroll to position [651, 0]
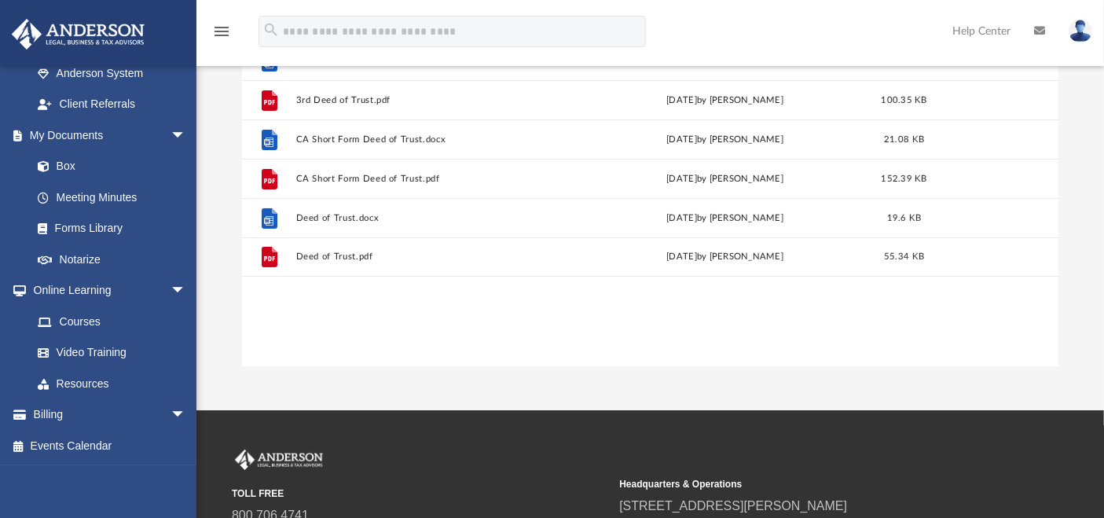
click at [330, 317] on div "File 3rd Deed of Trust.docx [DATE] by [PERSON_NAME] 21.98 KB File 3rd Deed of T…" at bounding box center [651, 204] width 818 height 326
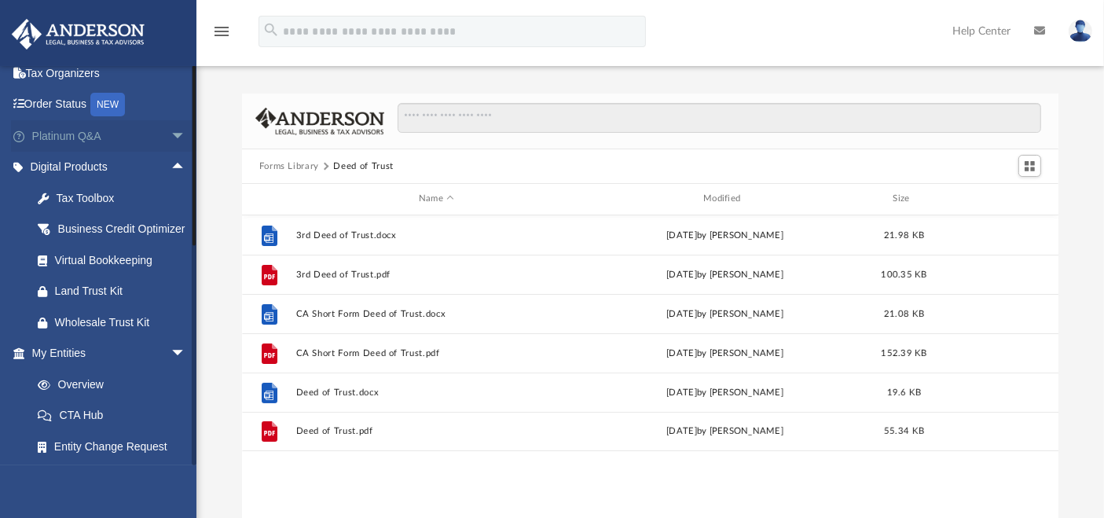
scroll to position [0, 0]
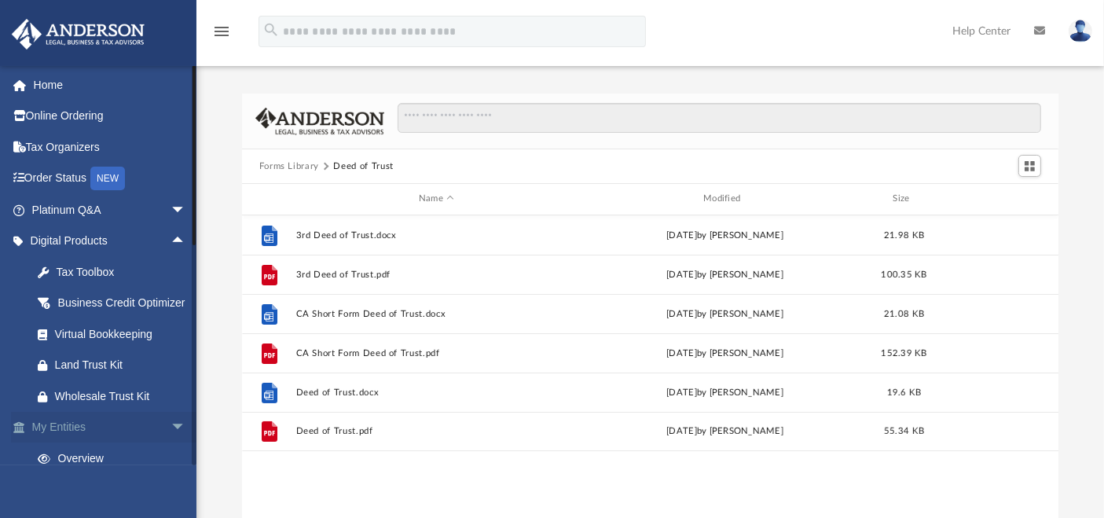
click at [171, 443] on span "arrow_drop_down" at bounding box center [186, 428] width 31 height 32
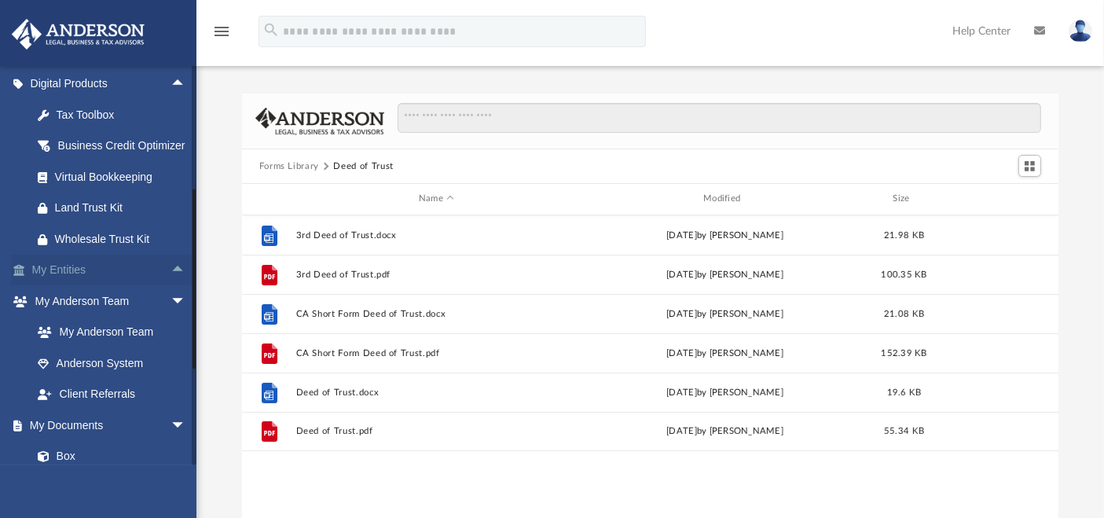
scroll to position [262, 0]
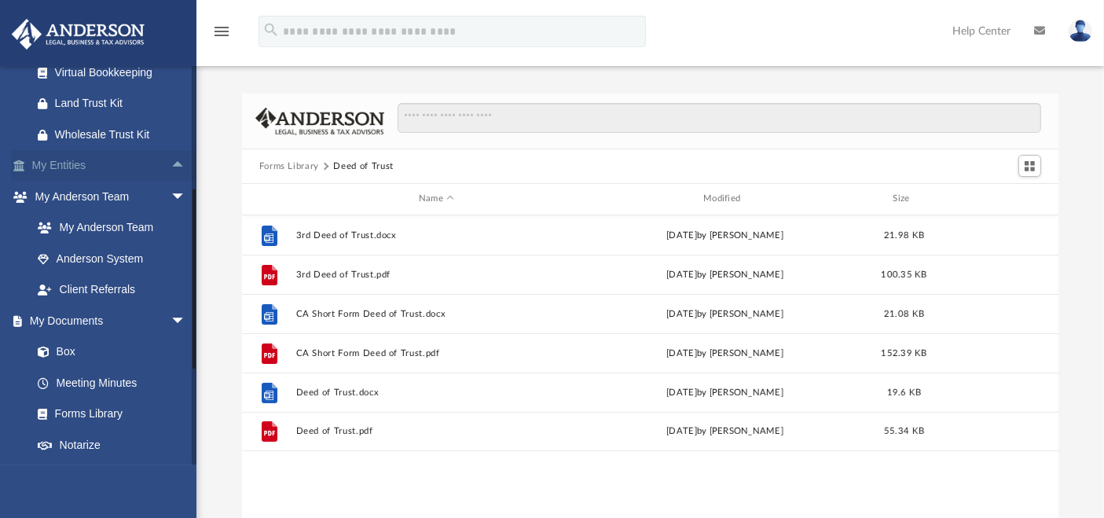
click at [171, 182] on span "arrow_drop_up" at bounding box center [186, 166] width 31 height 32
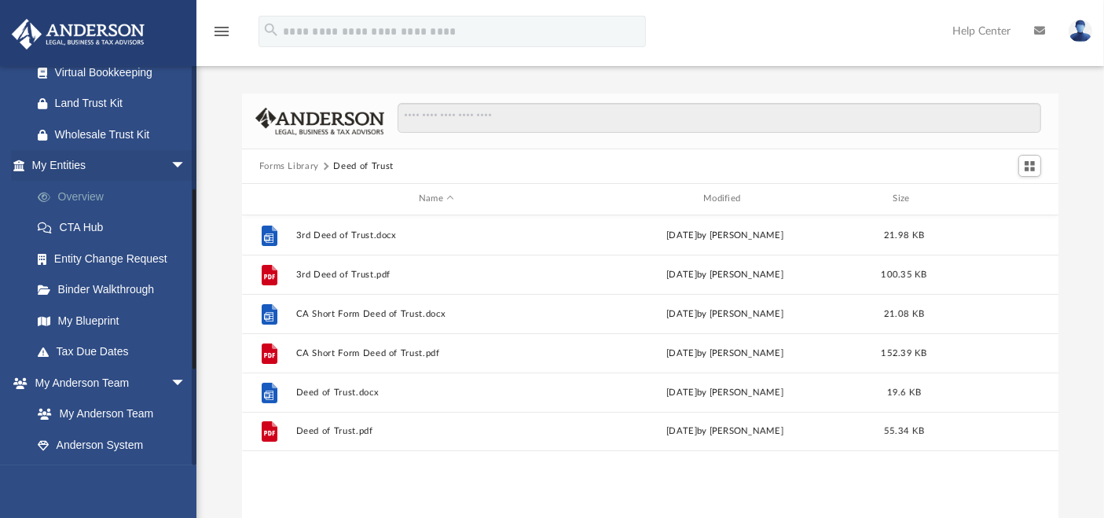
click at [114, 212] on link "Overview" at bounding box center [116, 196] width 188 height 31
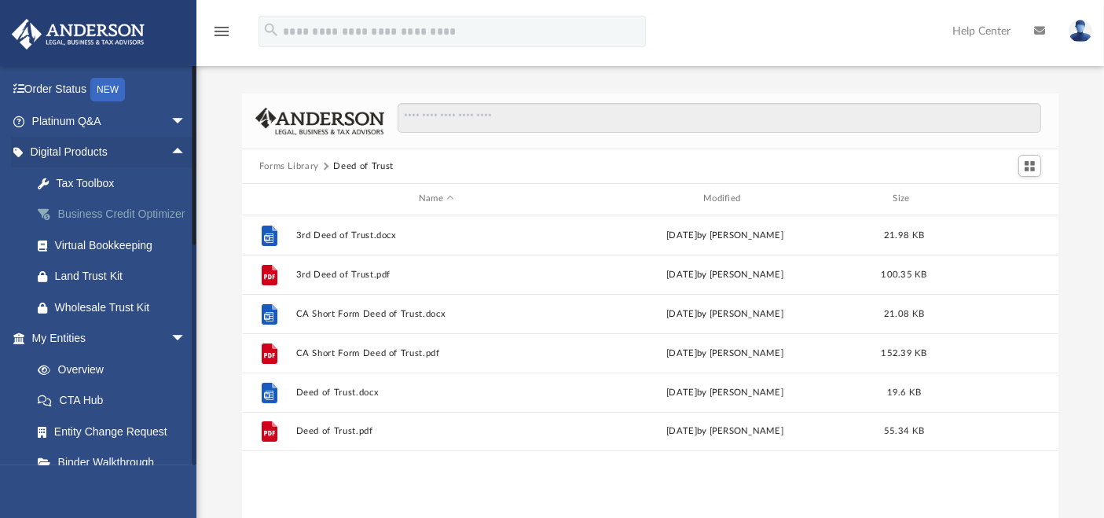
scroll to position [0, 0]
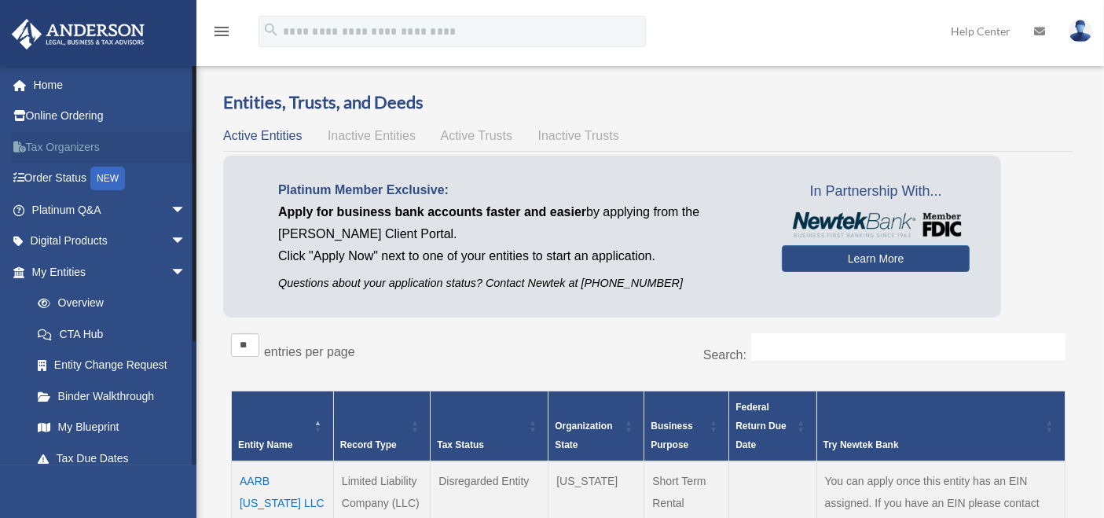
click at [76, 142] on link "Tax Organizers" at bounding box center [110, 146] width 199 height 31
click at [79, 119] on link "Online Ordering" at bounding box center [110, 116] width 199 height 31
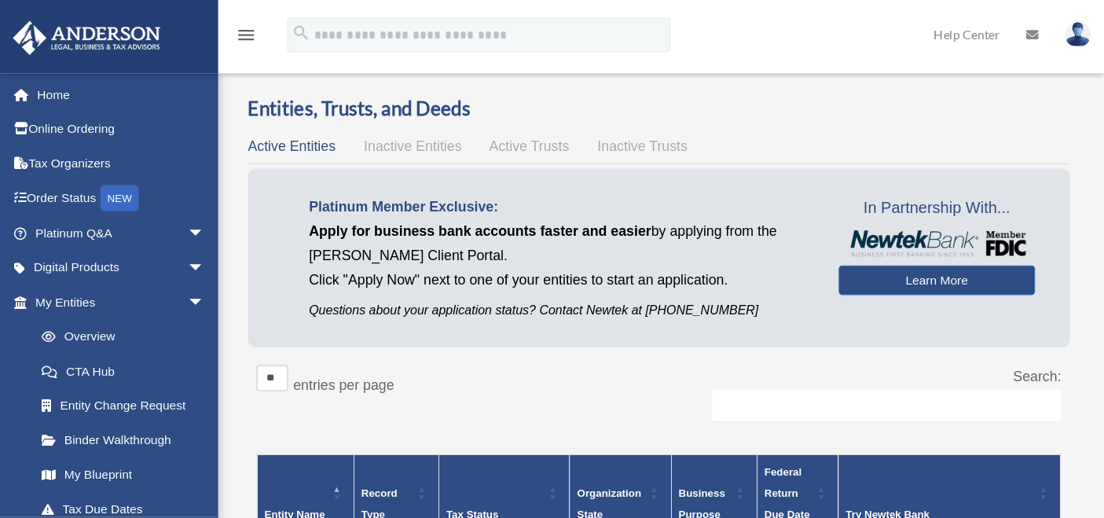
scroll to position [2, 0]
